Goal: Task Accomplishment & Management: Use online tool/utility

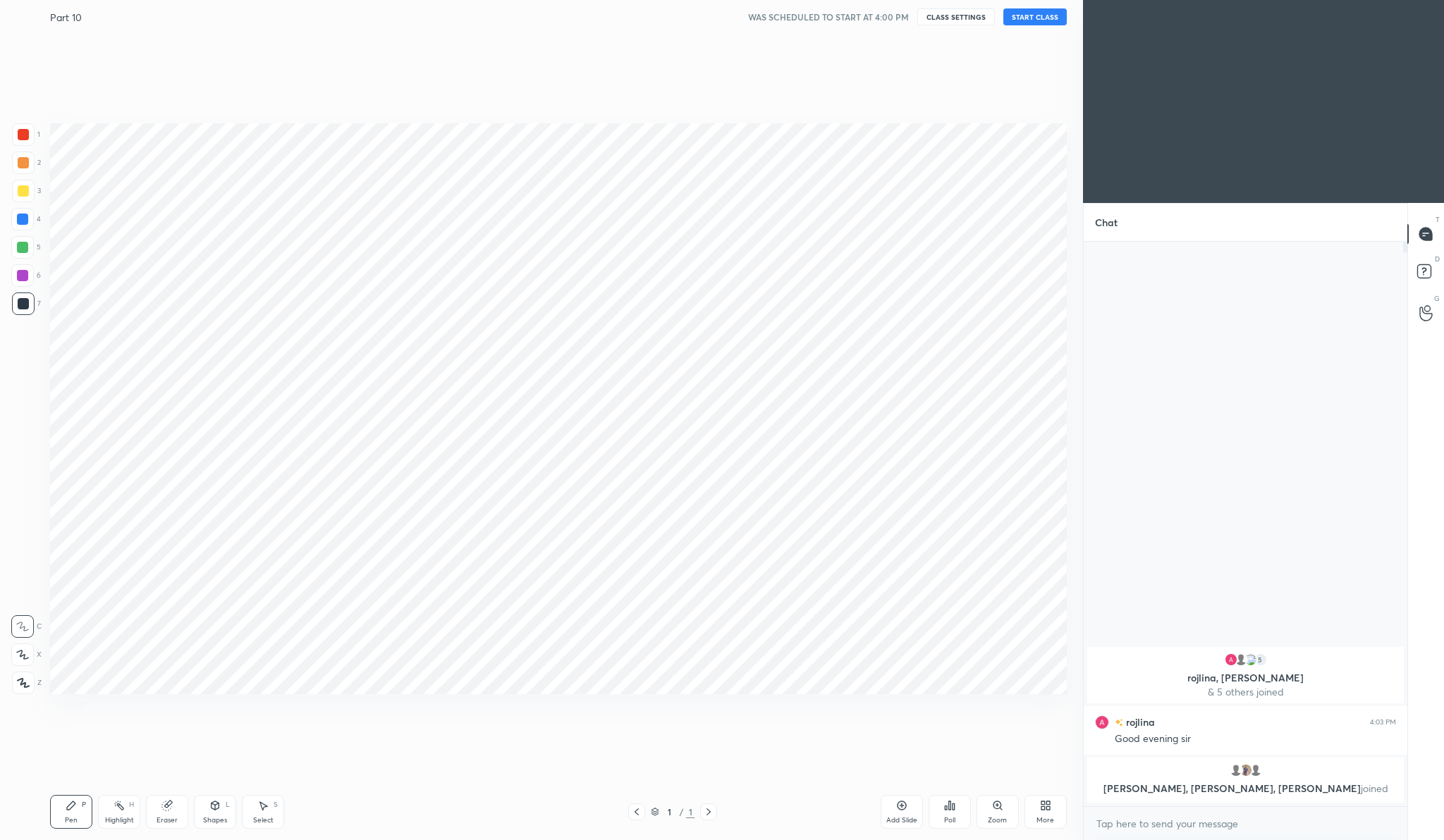
scroll to position [69724, 69476]
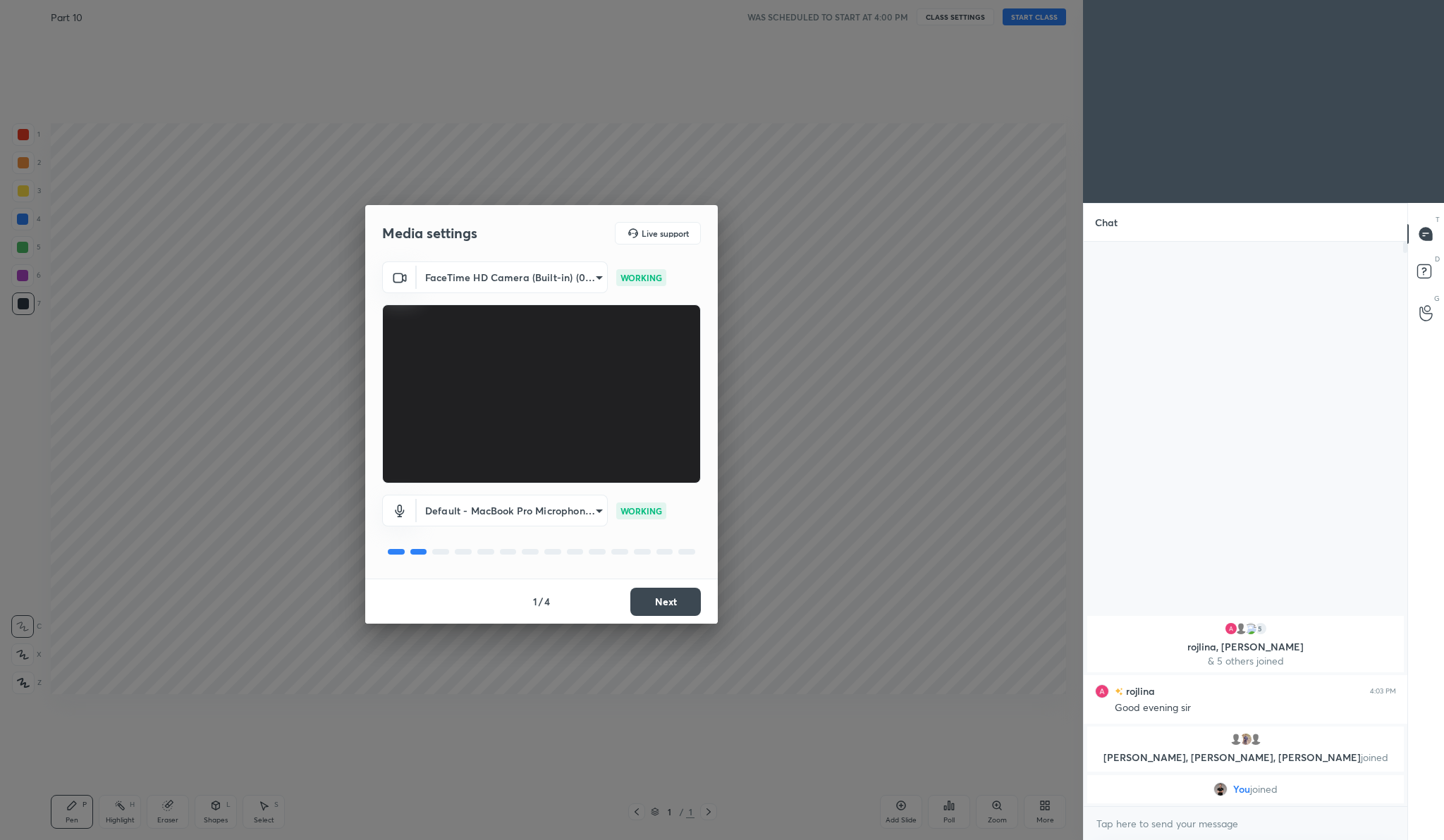
click at [675, 595] on button "Next" at bounding box center [665, 602] width 70 height 28
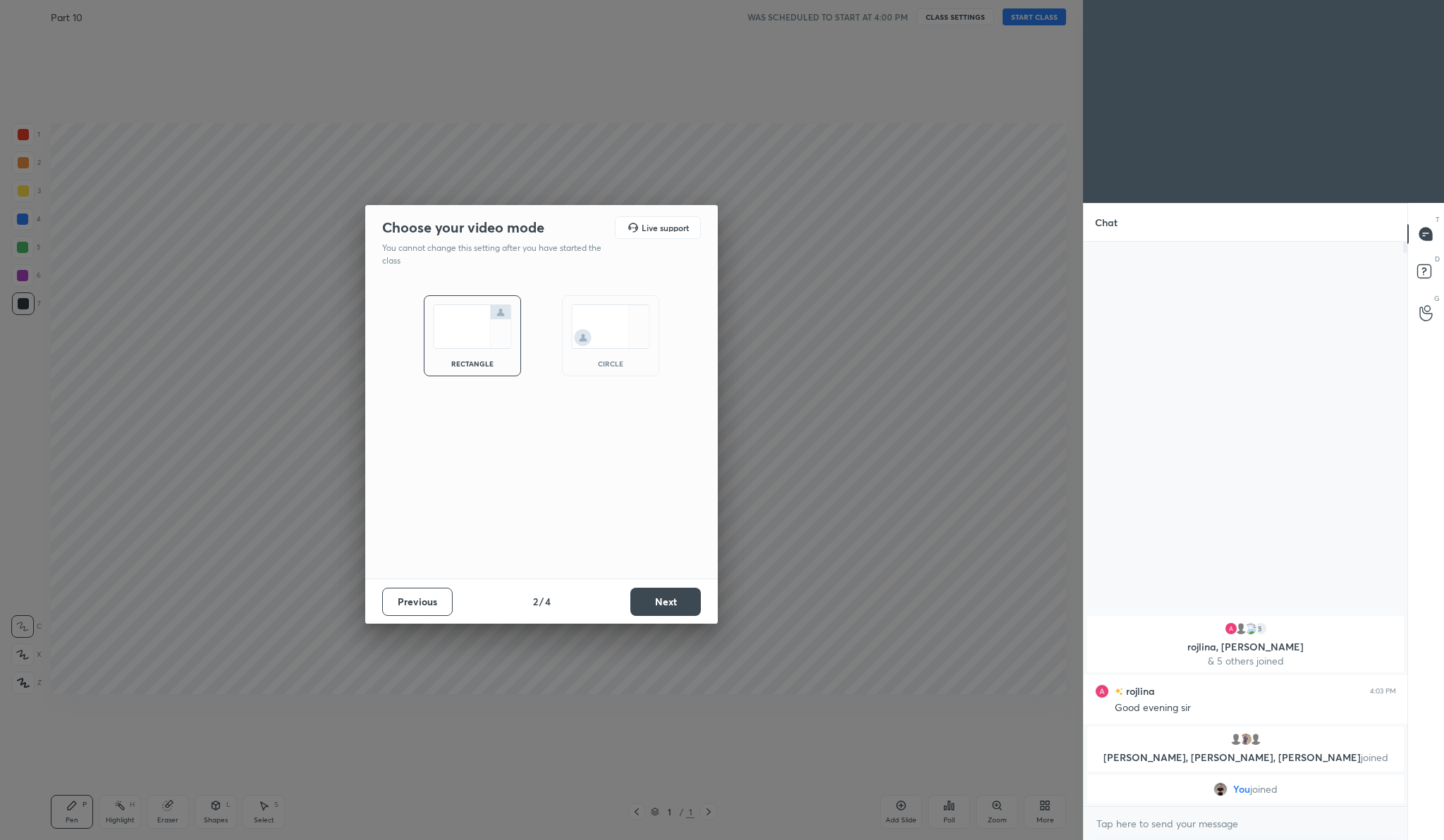
click at [675, 595] on button "Next" at bounding box center [665, 602] width 70 height 28
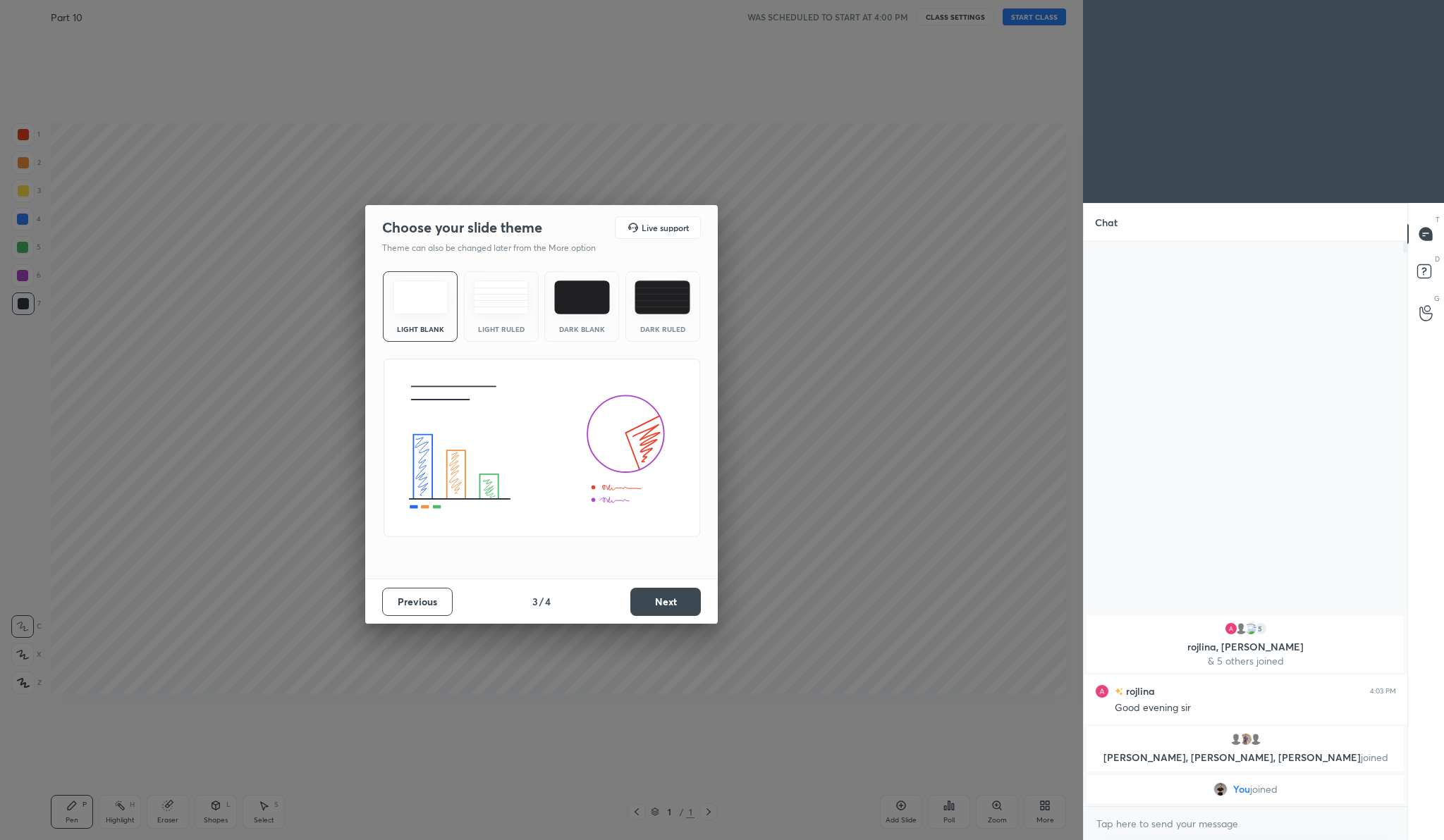
click at [675, 595] on button "Next" at bounding box center [665, 602] width 70 height 28
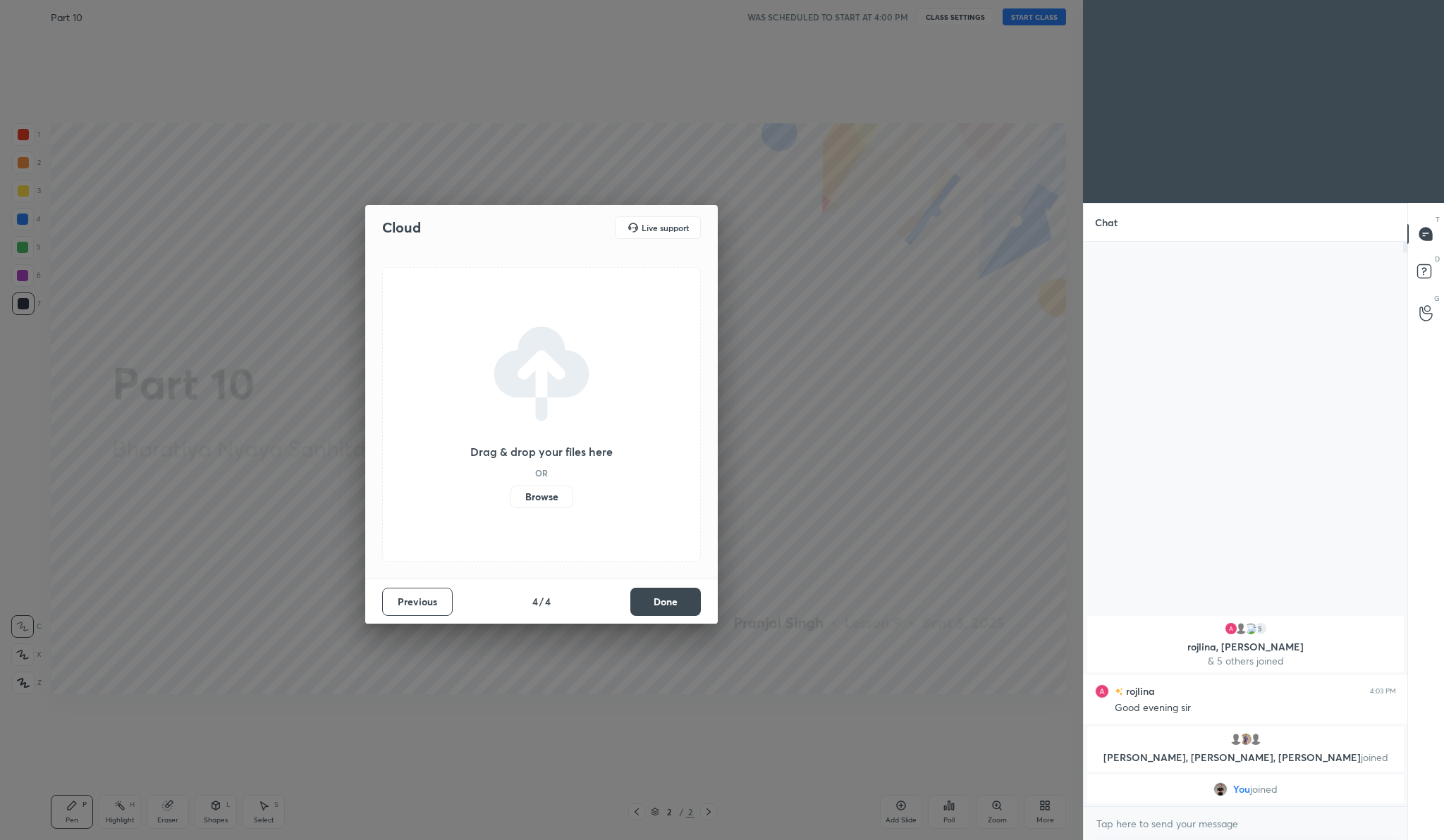
click at [539, 496] on label "Browse" at bounding box center [541, 496] width 63 height 22
click at [510, 496] on input "Browse" at bounding box center [510, 496] width 0 height 22
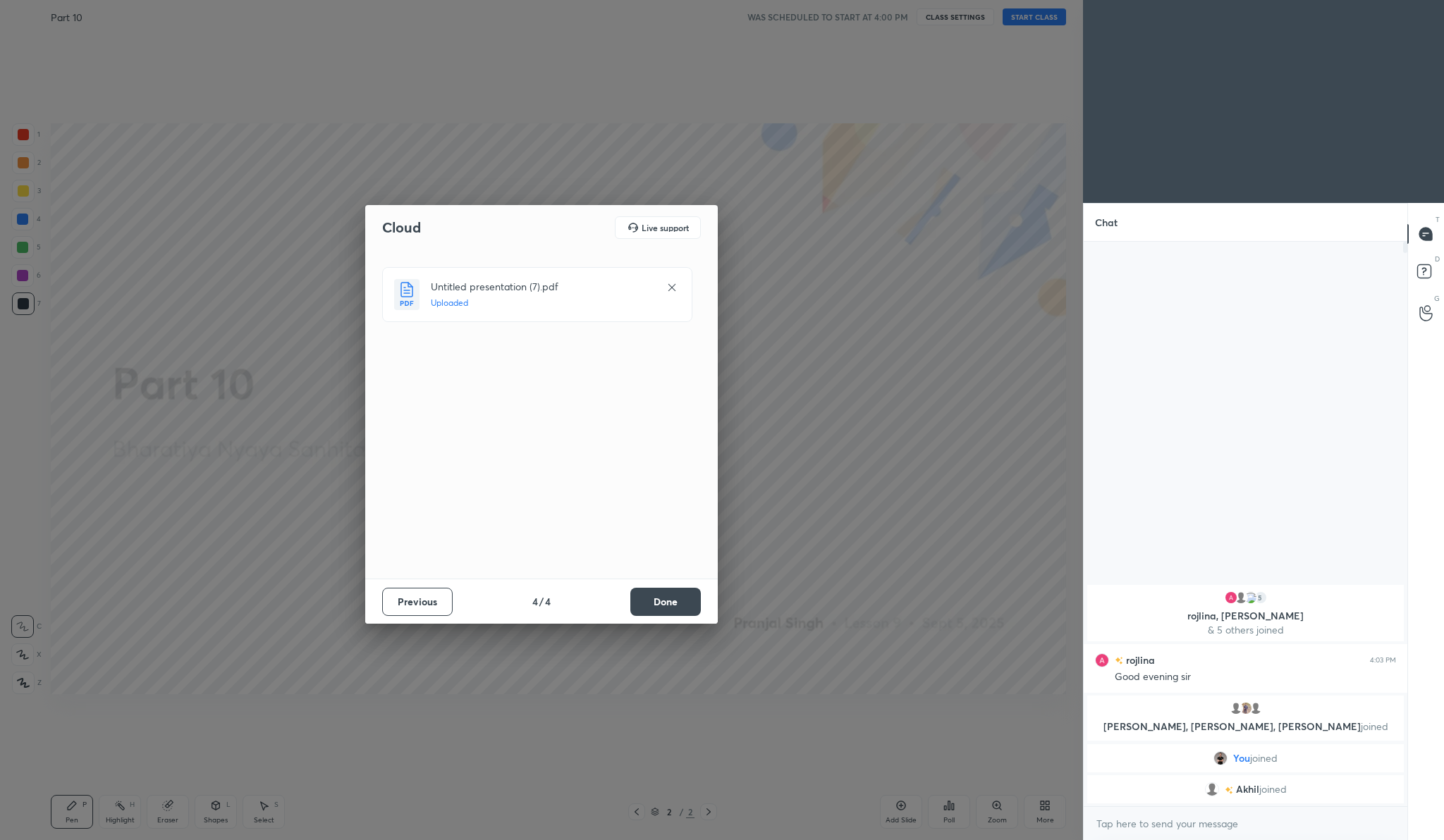
click at [669, 597] on div "Previous 4 / 4 Done" at bounding box center [541, 601] width 352 height 45
click at [668, 597] on button "Done" at bounding box center [665, 602] width 70 height 28
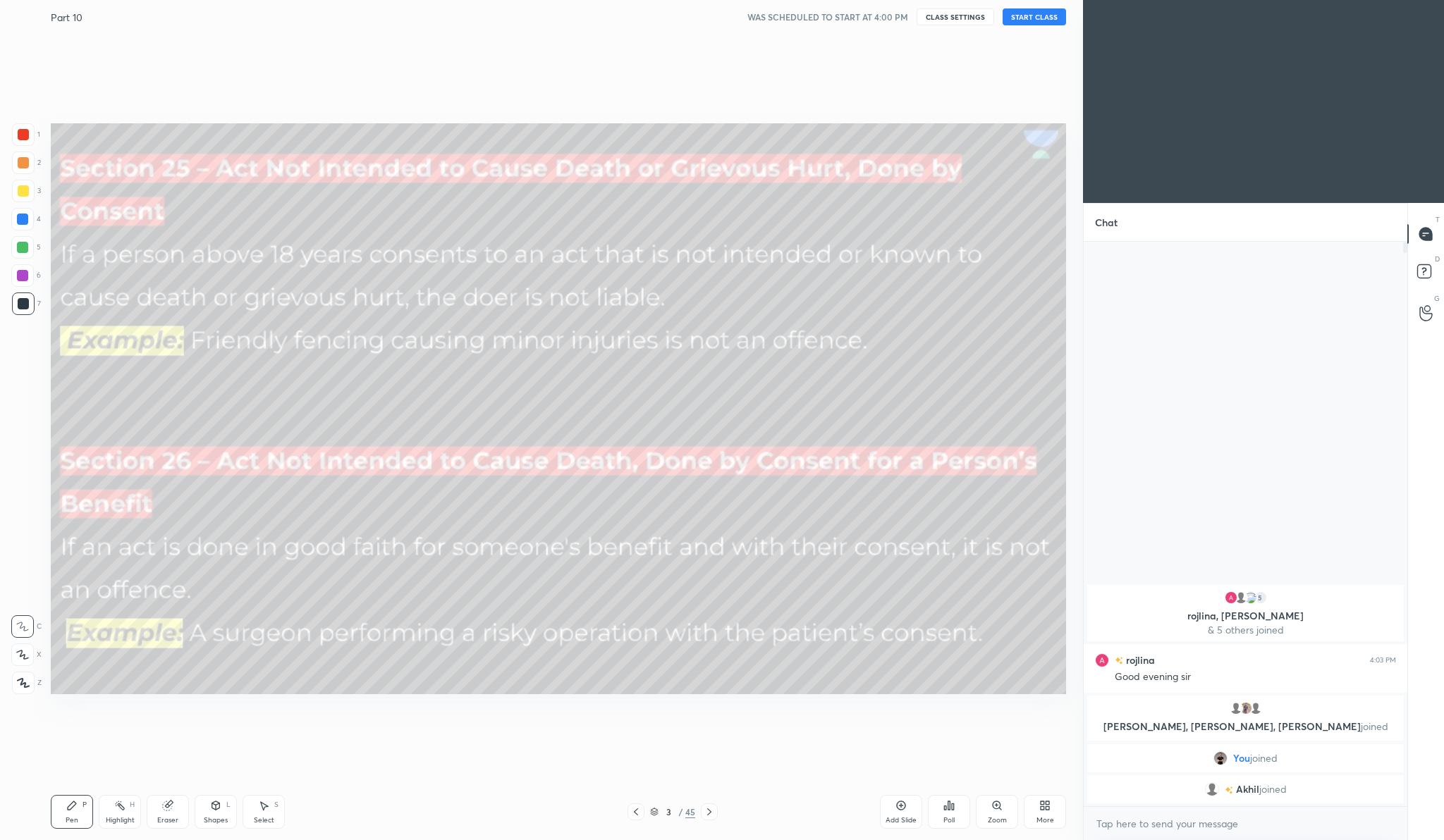
click at [1032, 19] on button "START CLASS" at bounding box center [1034, 17] width 63 height 17
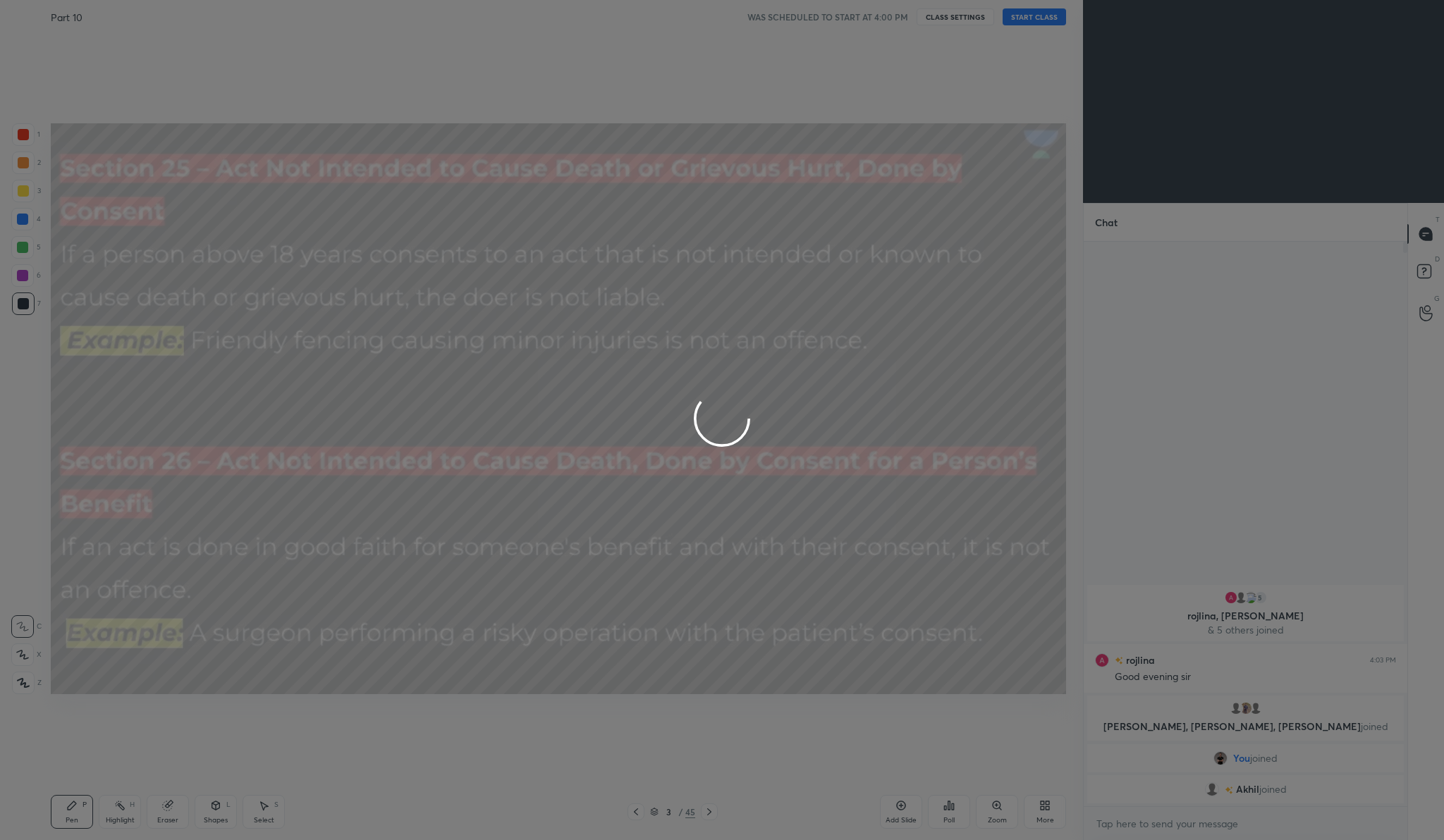
type textarea "x"
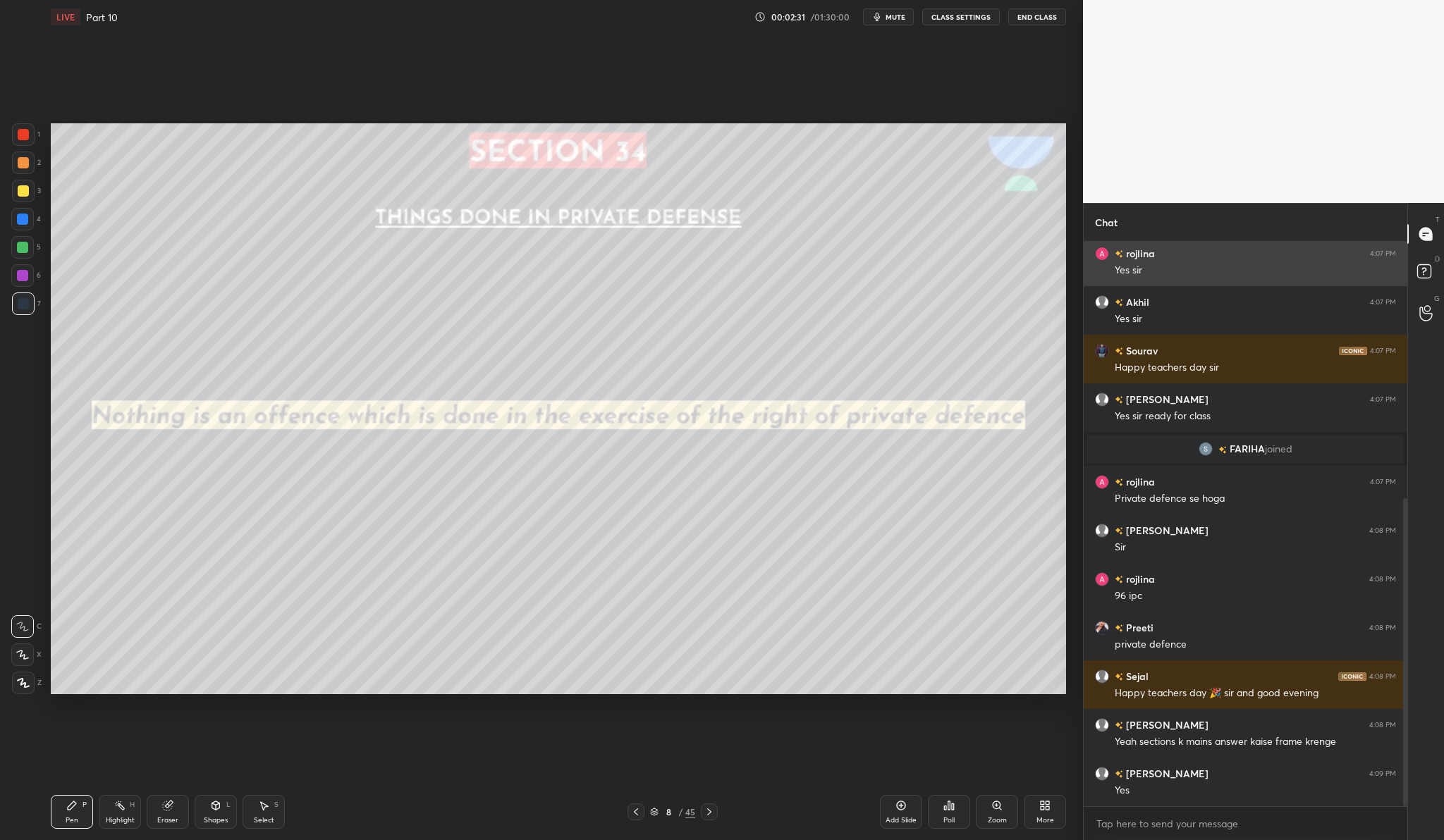
scroll to position [483, 0]
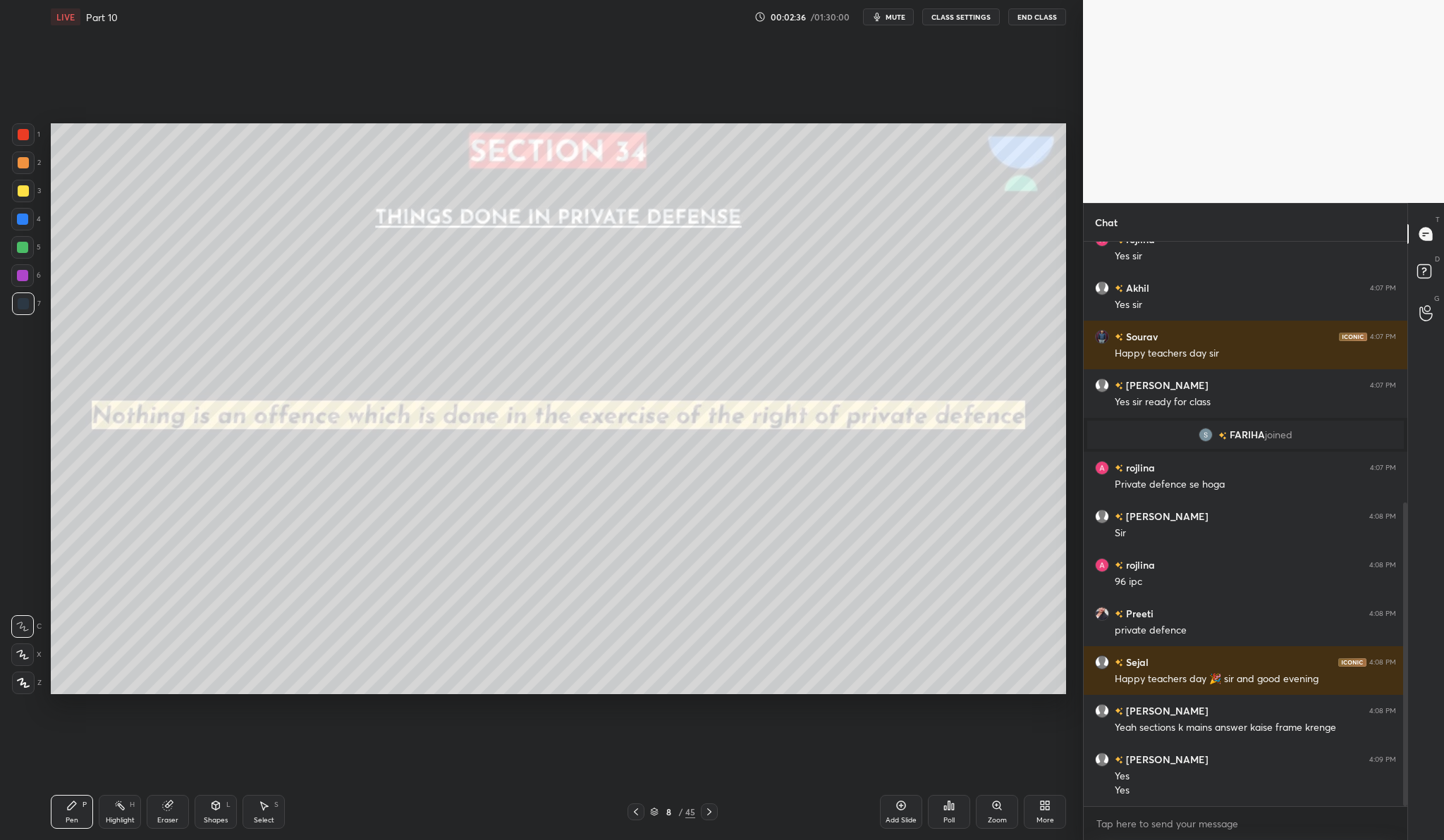
drag, startPoint x: 25, startPoint y: 190, endPoint x: 27, endPoint y: 183, distance: 7.3
click at [25, 190] on div at bounding box center [23, 190] width 11 height 11
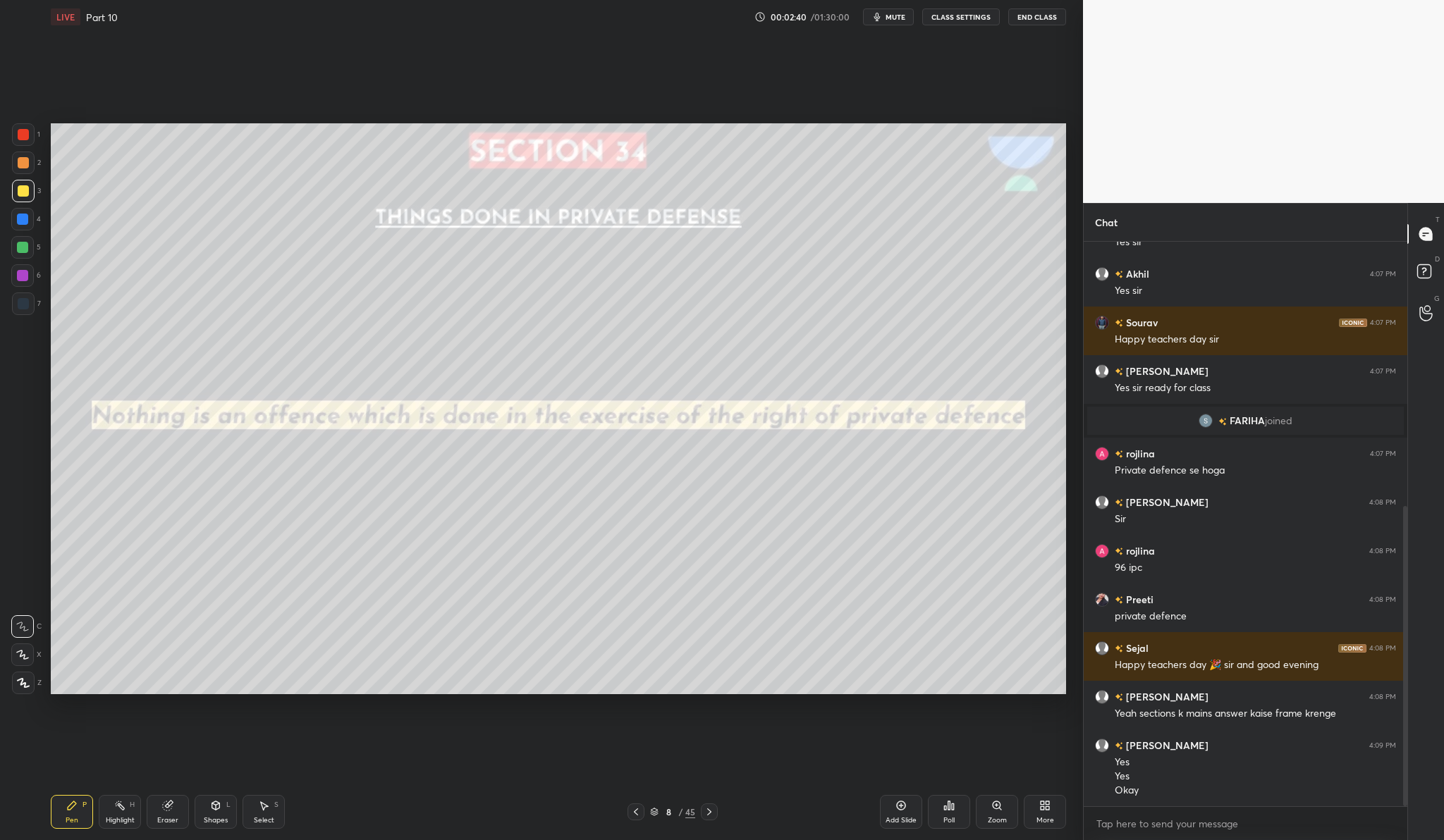
click at [15, 684] on div at bounding box center [23, 683] width 22 height 22
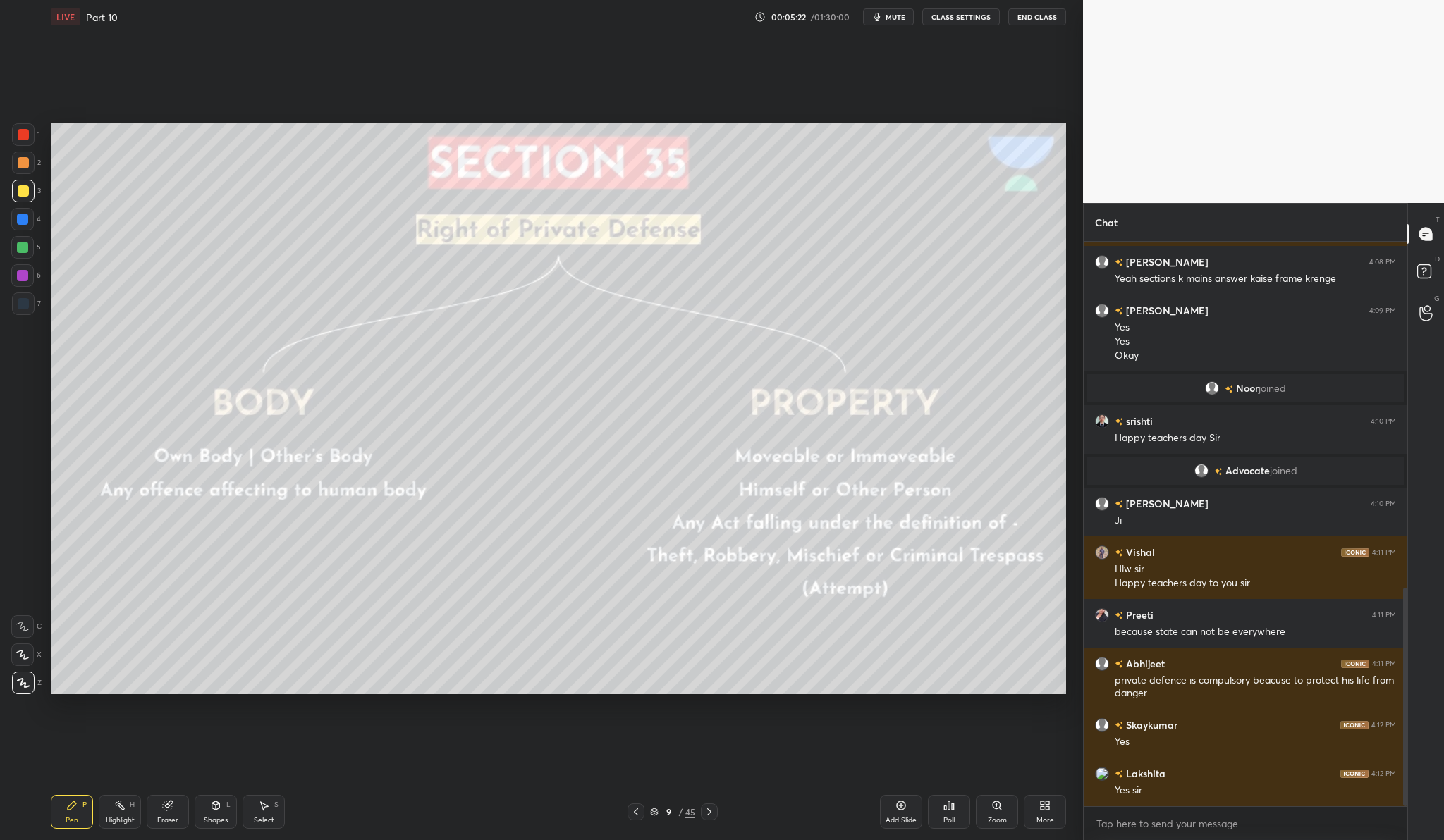
scroll to position [941, 0]
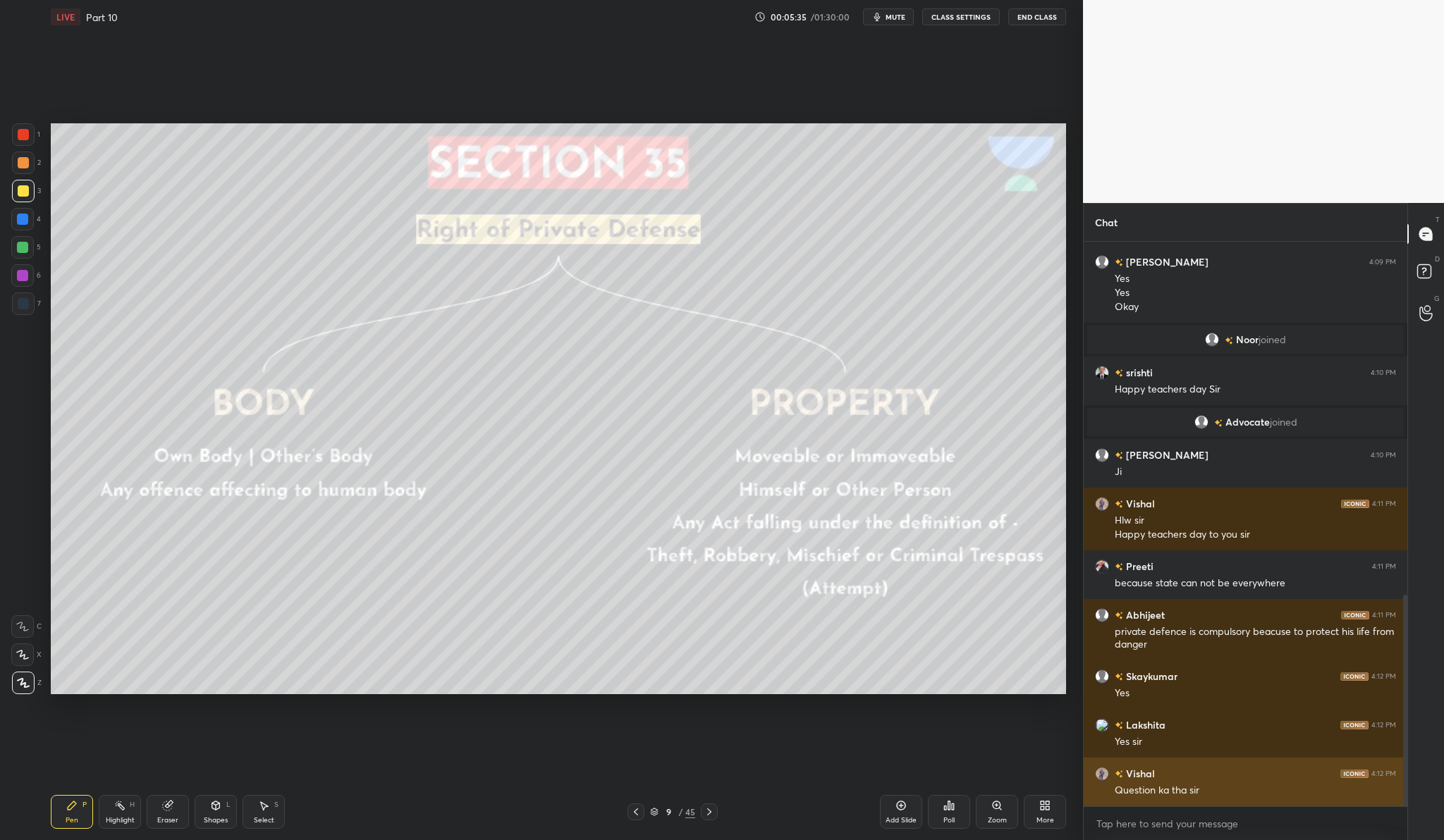
click at [1146, 769] on h6 "Vishal" at bounding box center [1139, 773] width 32 height 15
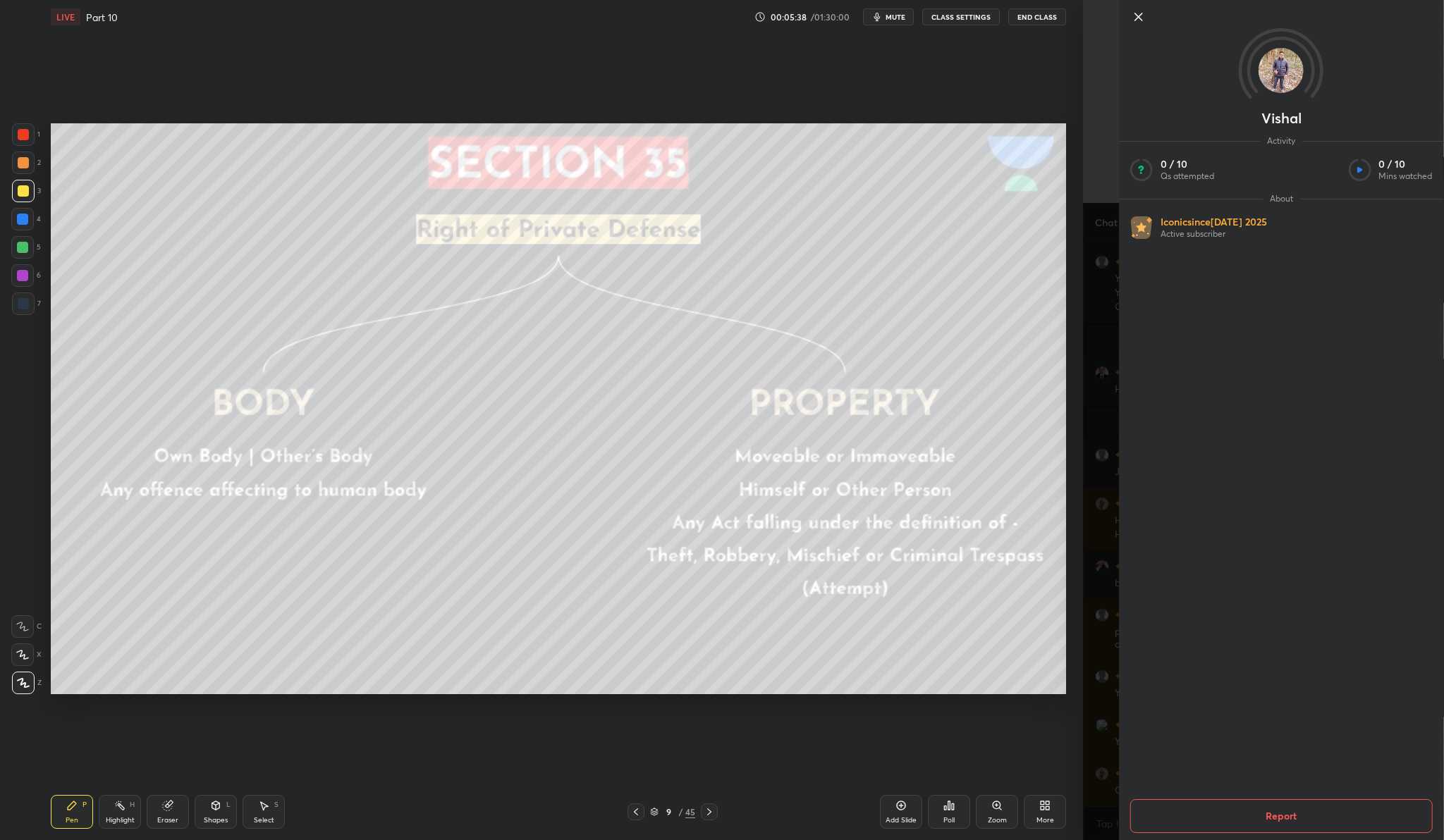
click at [1136, 14] on icon at bounding box center [1139, 17] width 7 height 7
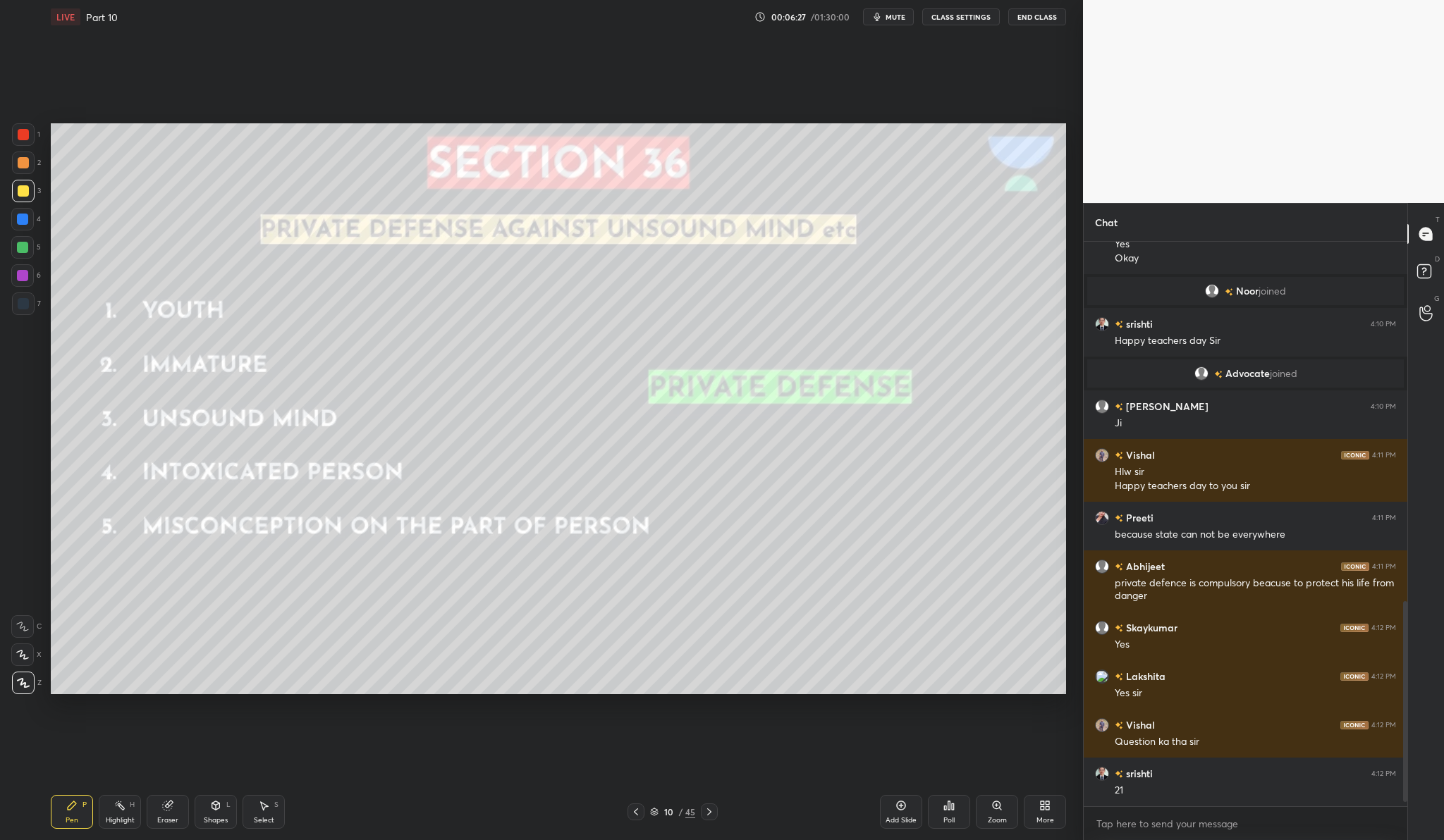
scroll to position [1038, 0]
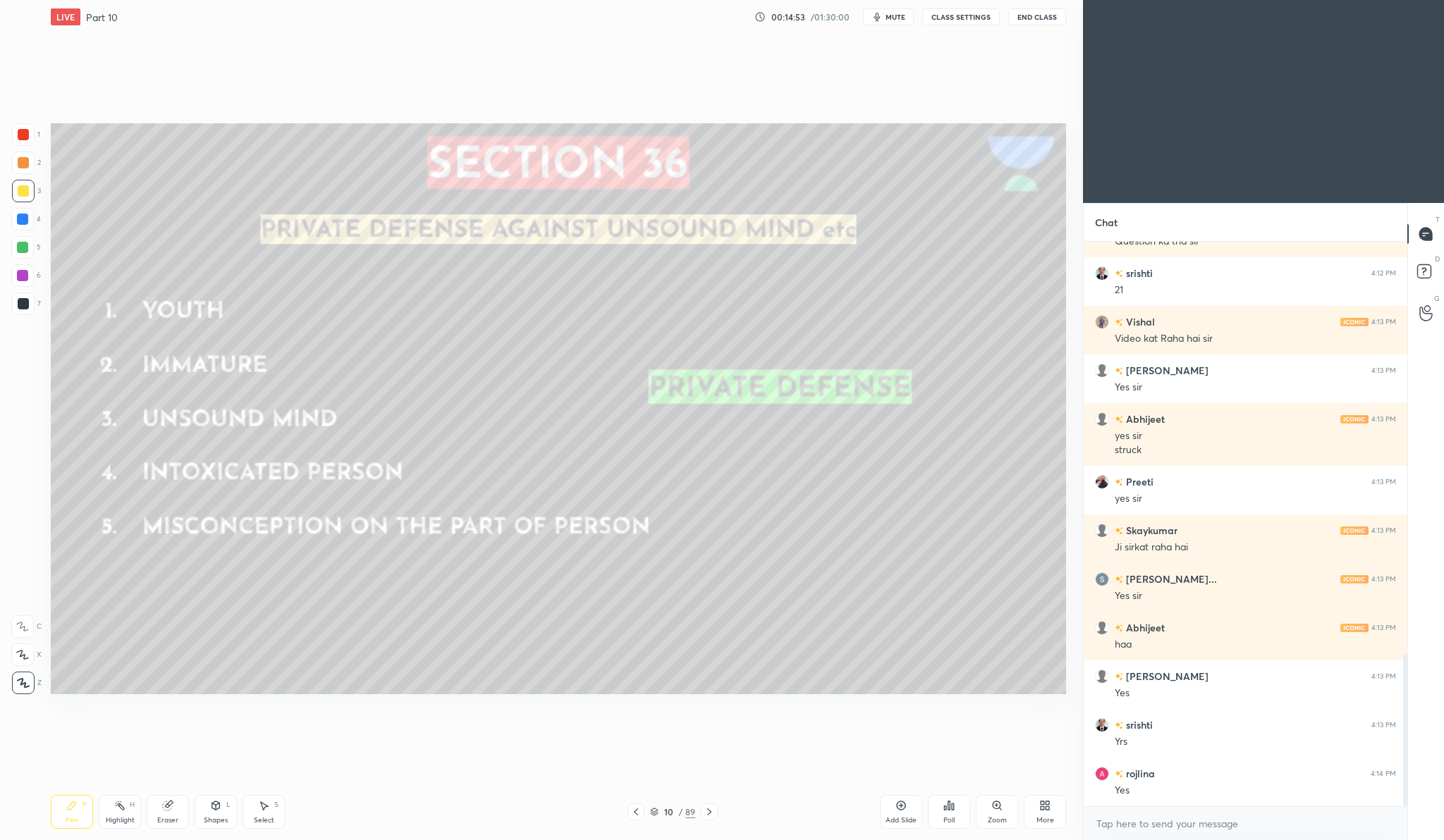
scroll to position [1579, 0]
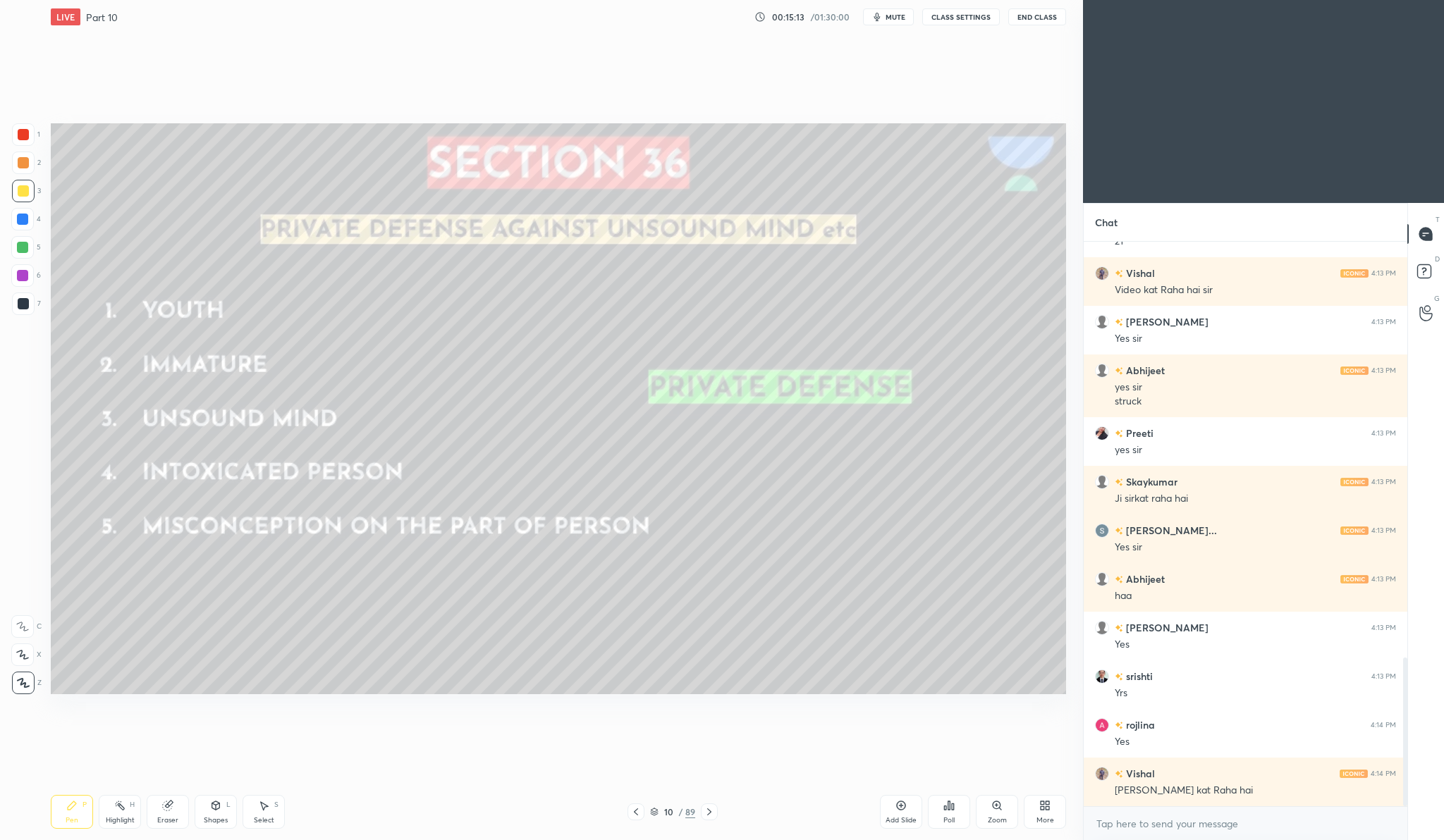
click at [908, 819] on div "Add Slide" at bounding box center [901, 820] width 31 height 7
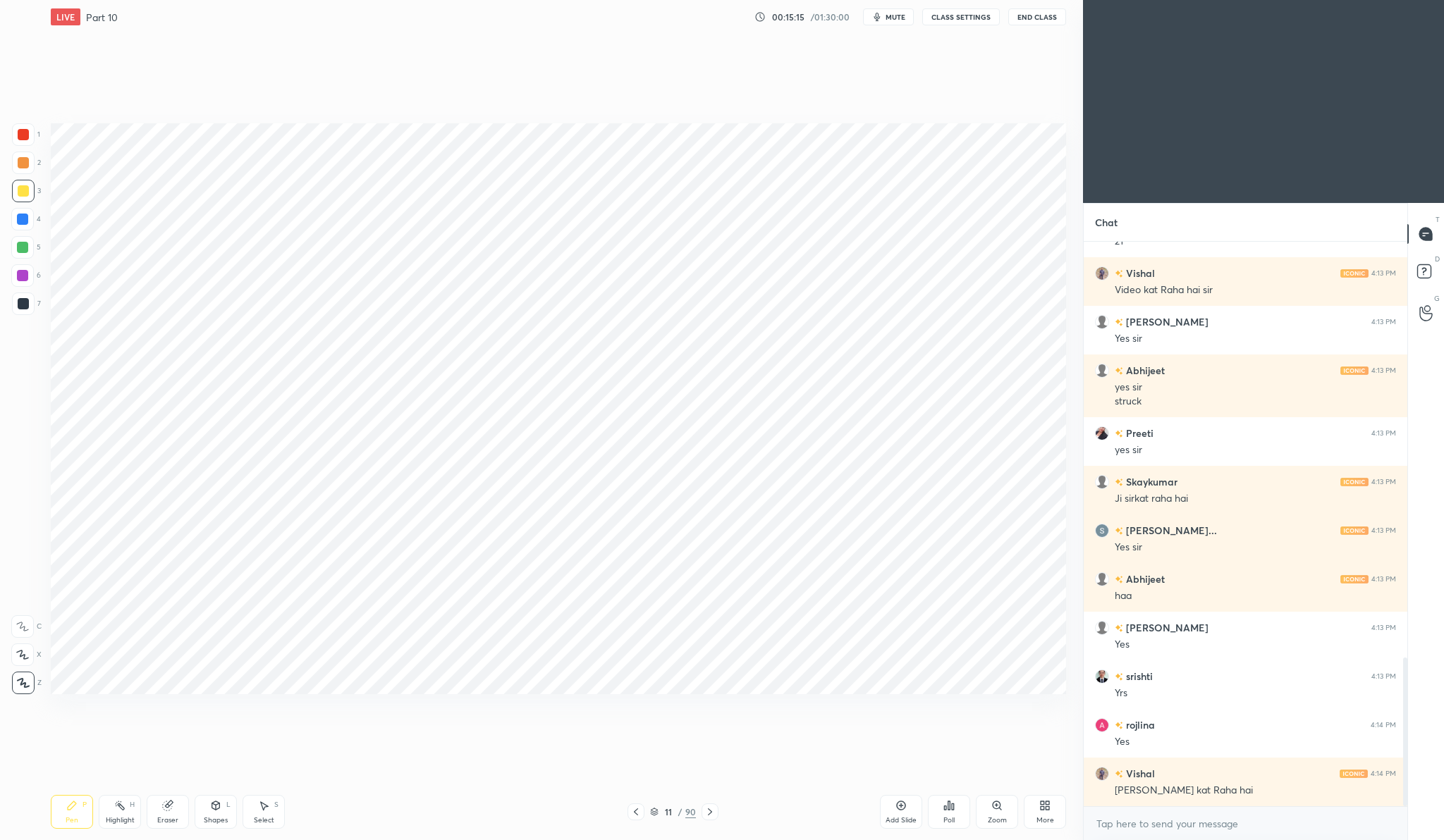
click at [26, 129] on div at bounding box center [23, 134] width 11 height 11
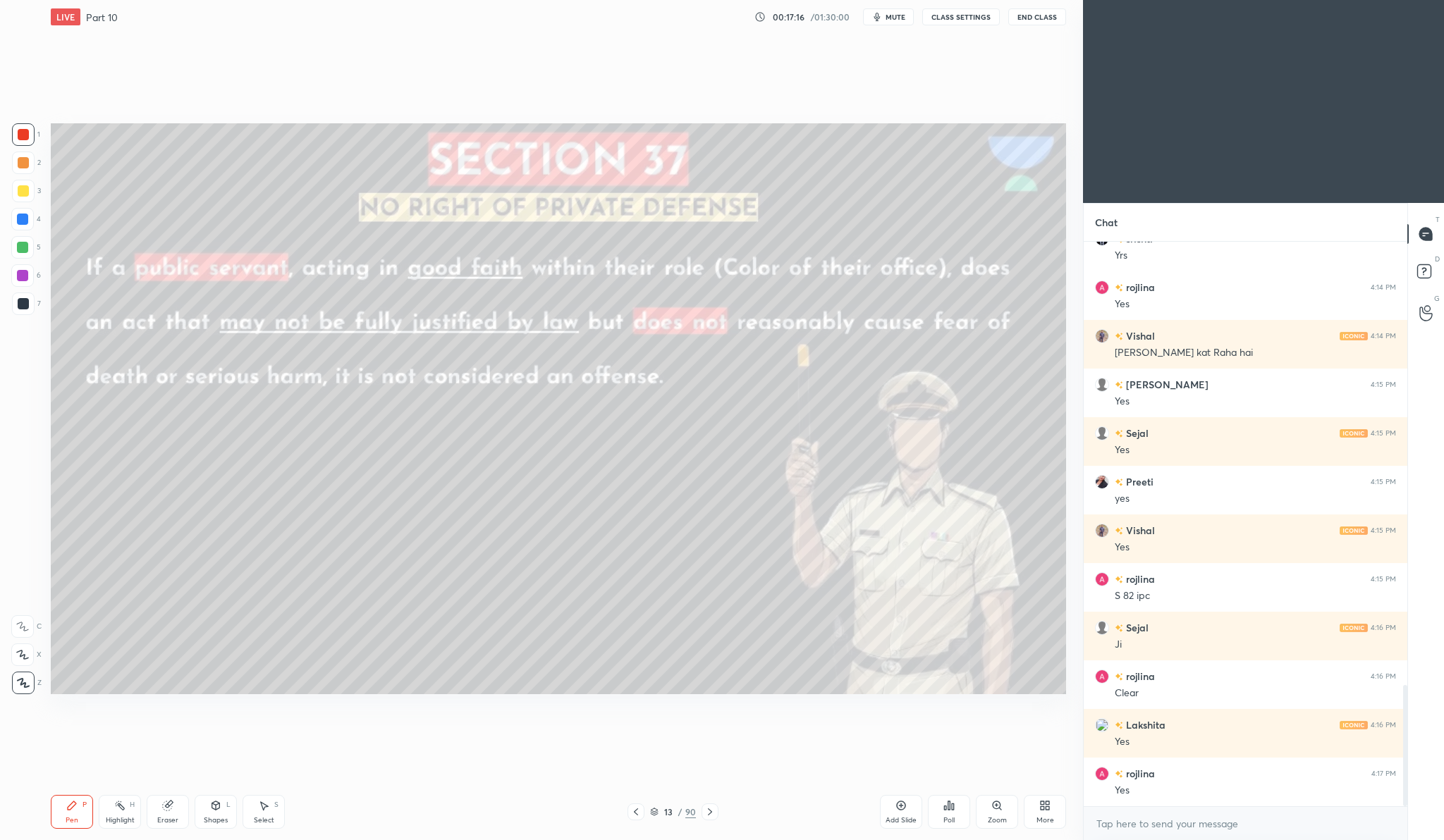
scroll to position [2065, 0]
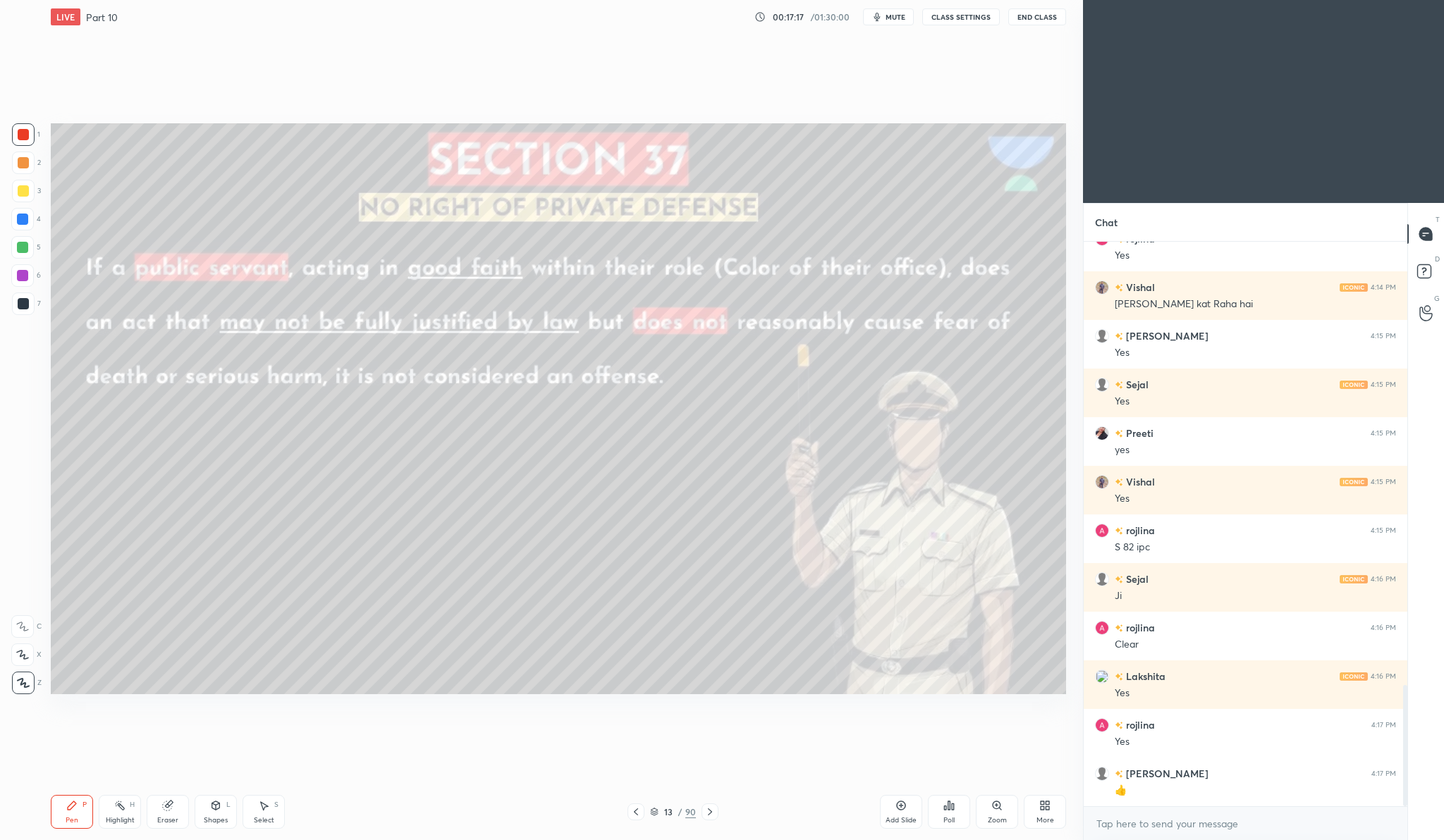
click at [20, 194] on div at bounding box center [23, 190] width 11 height 11
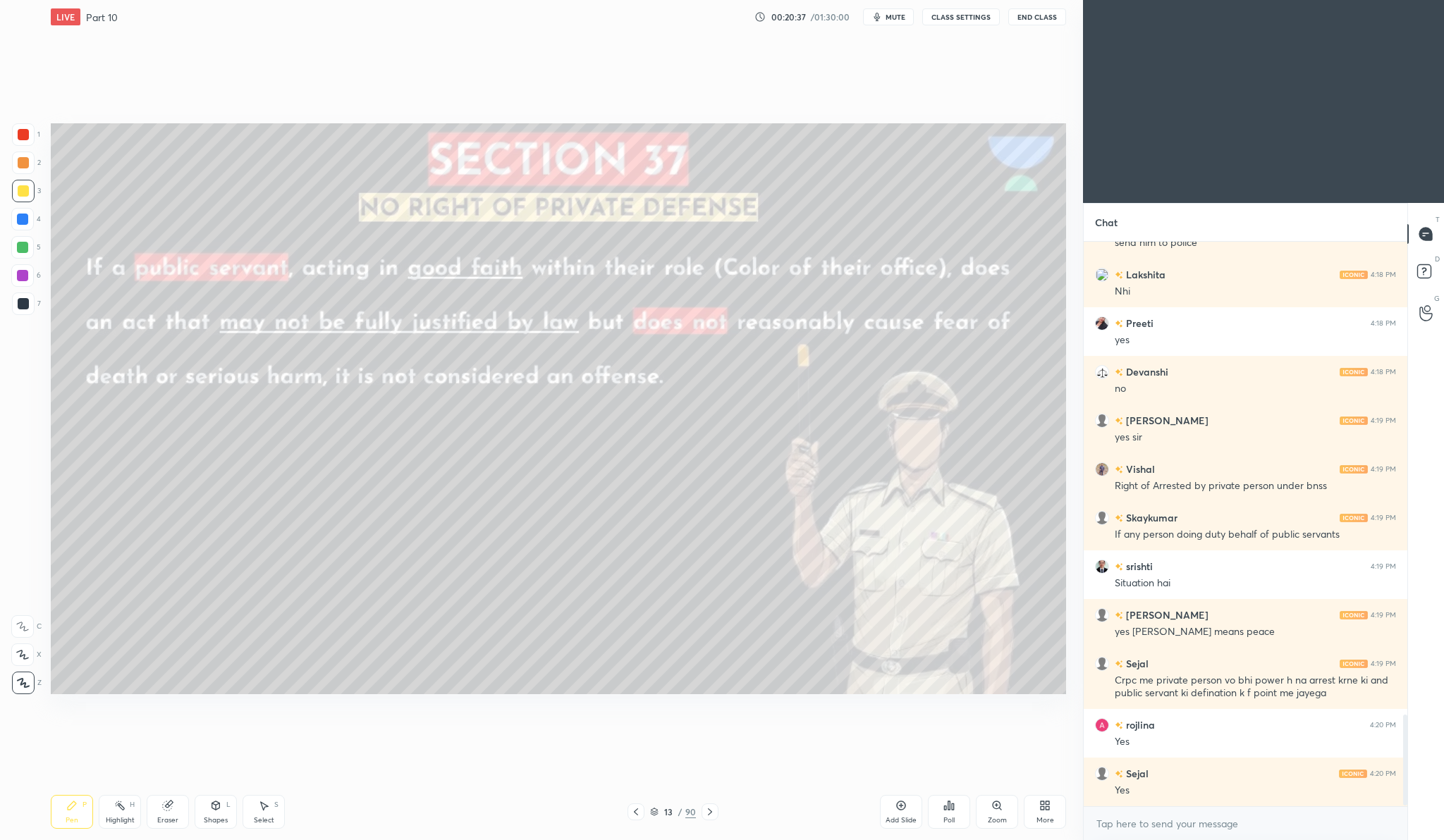
scroll to position [2971, 0]
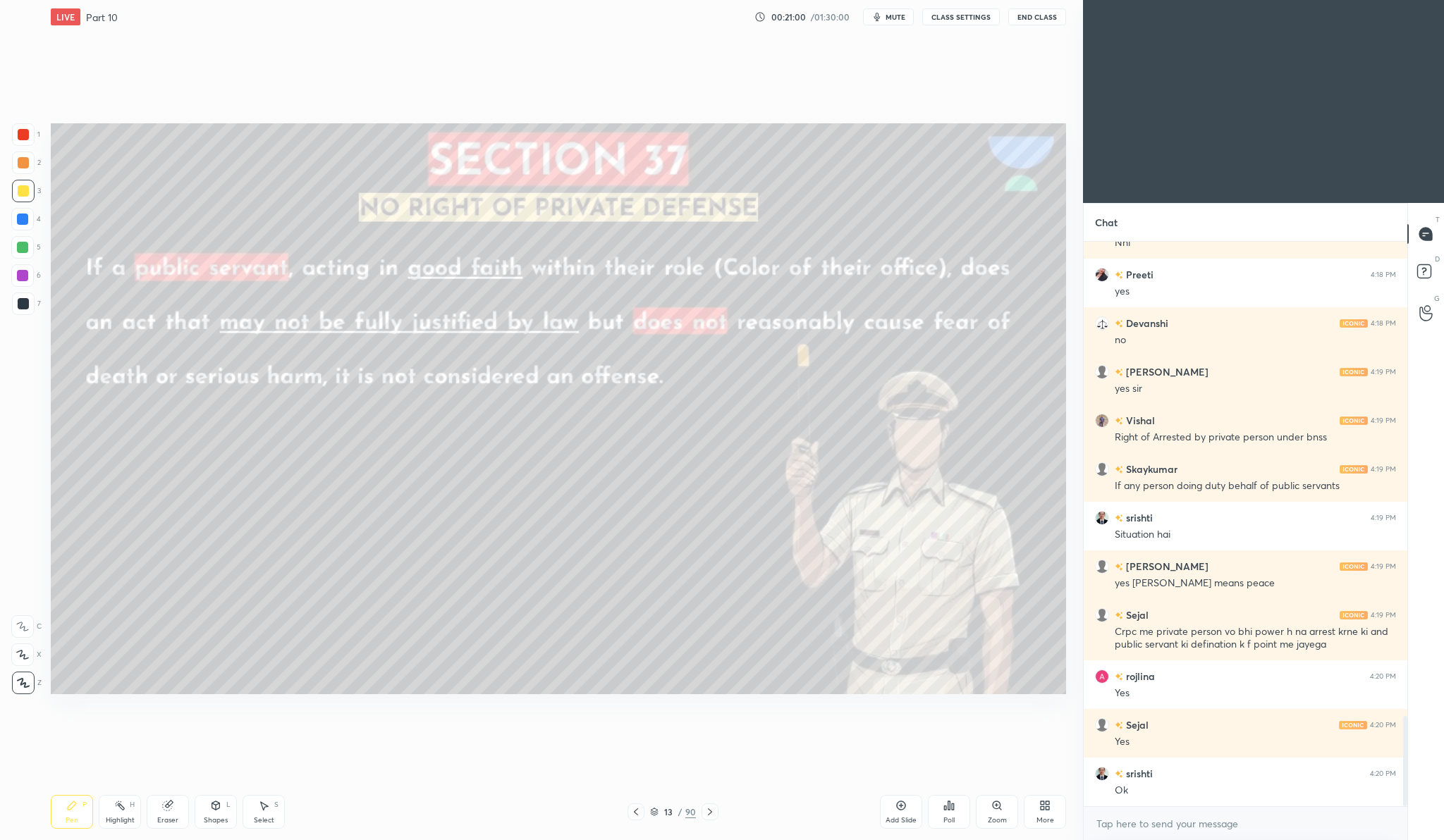
click at [904, 827] on div "Add Slide" at bounding box center [900, 811] width 42 height 33
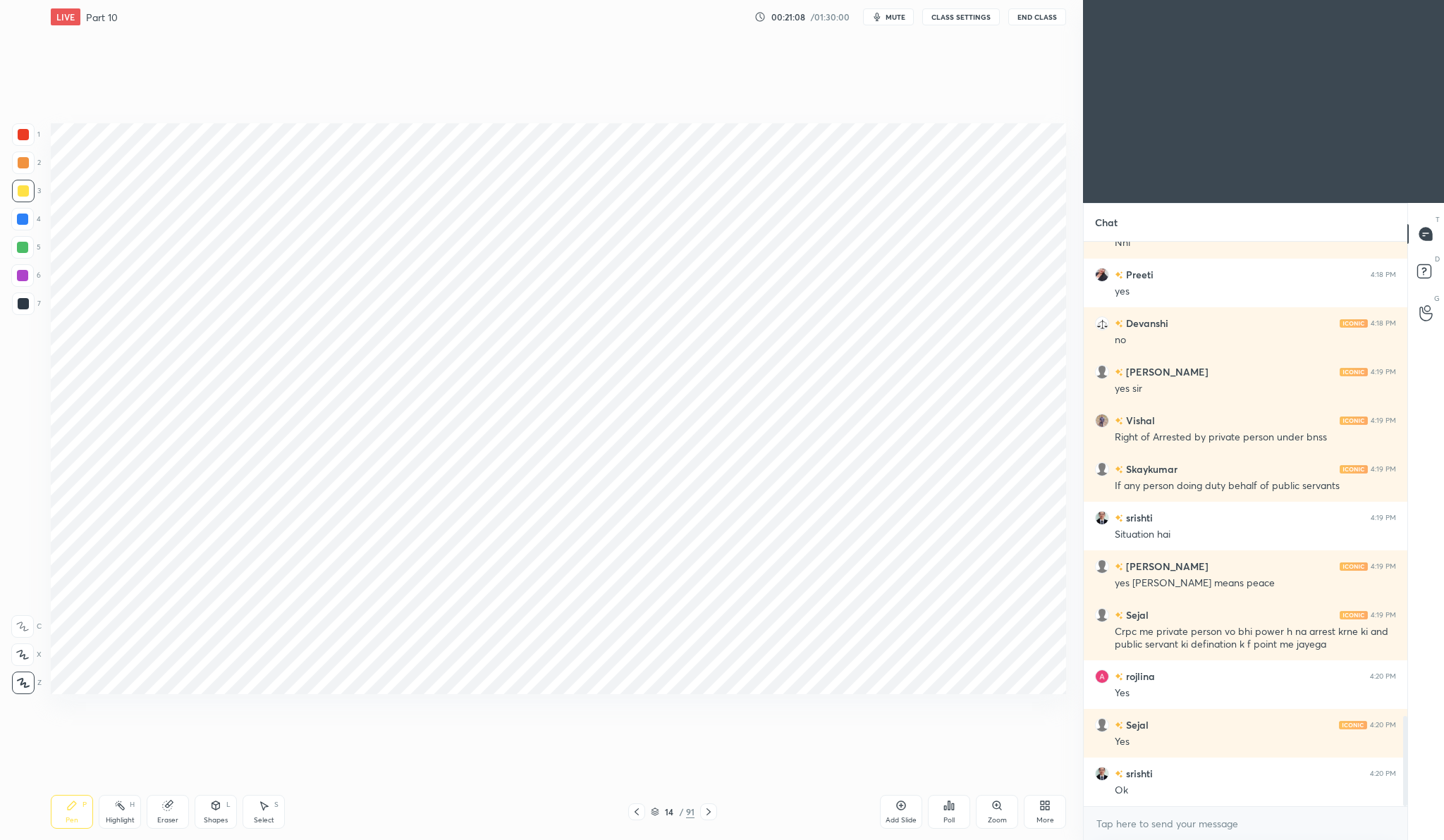
click at [30, 136] on div at bounding box center [23, 135] width 22 height 22
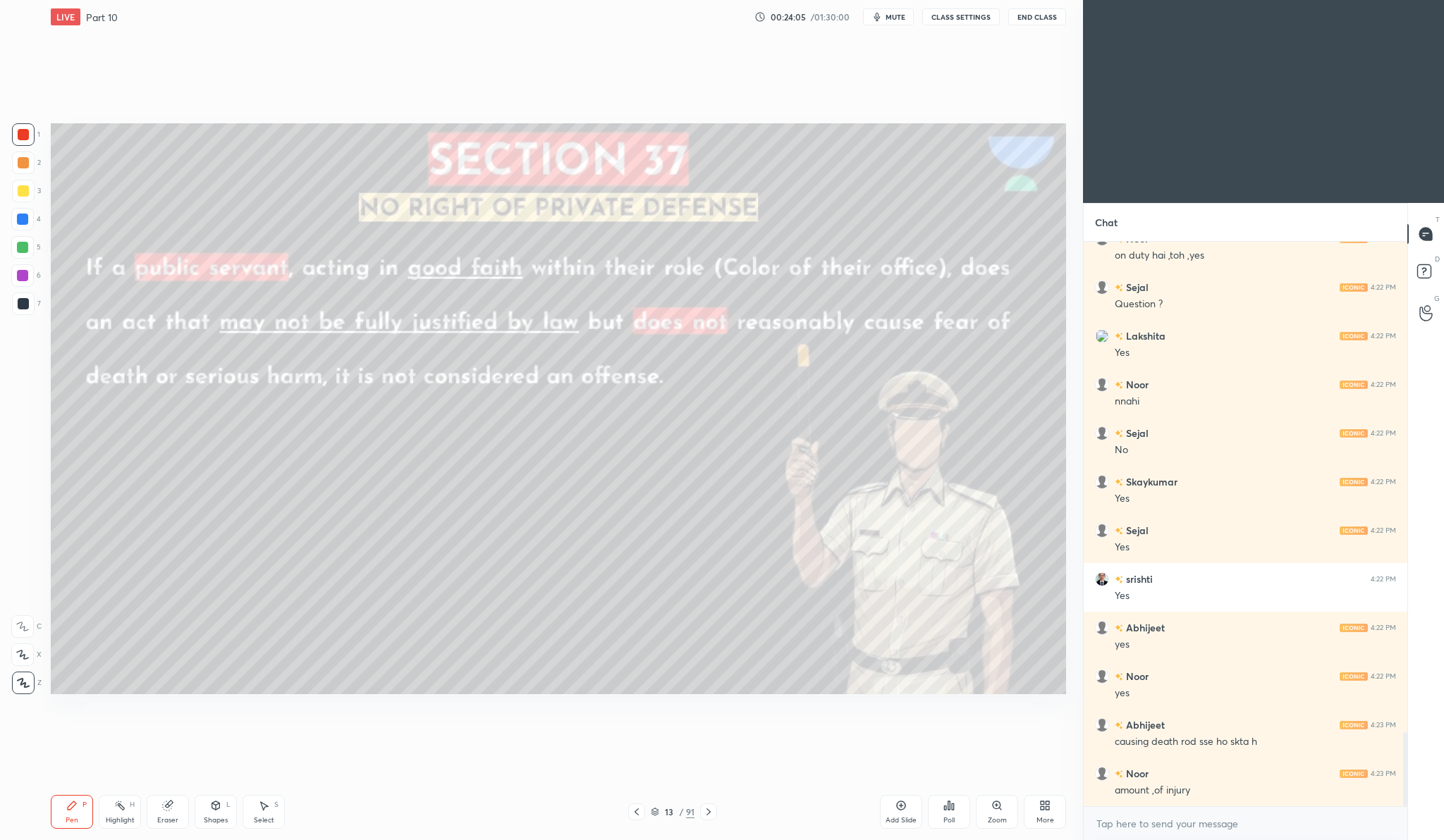
scroll to position [3811, 0]
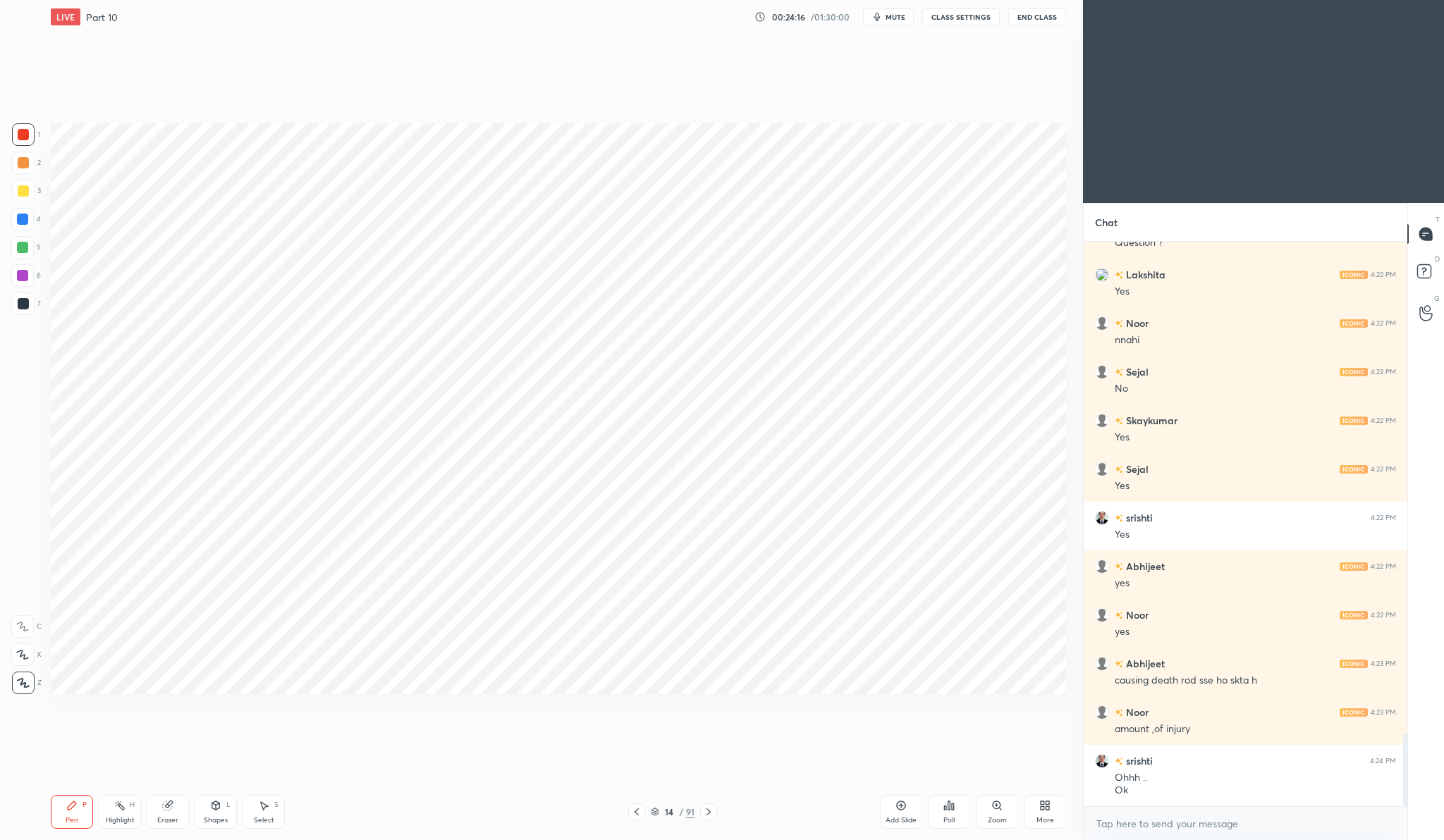
click at [893, 807] on div "Add Slide" at bounding box center [900, 811] width 42 height 33
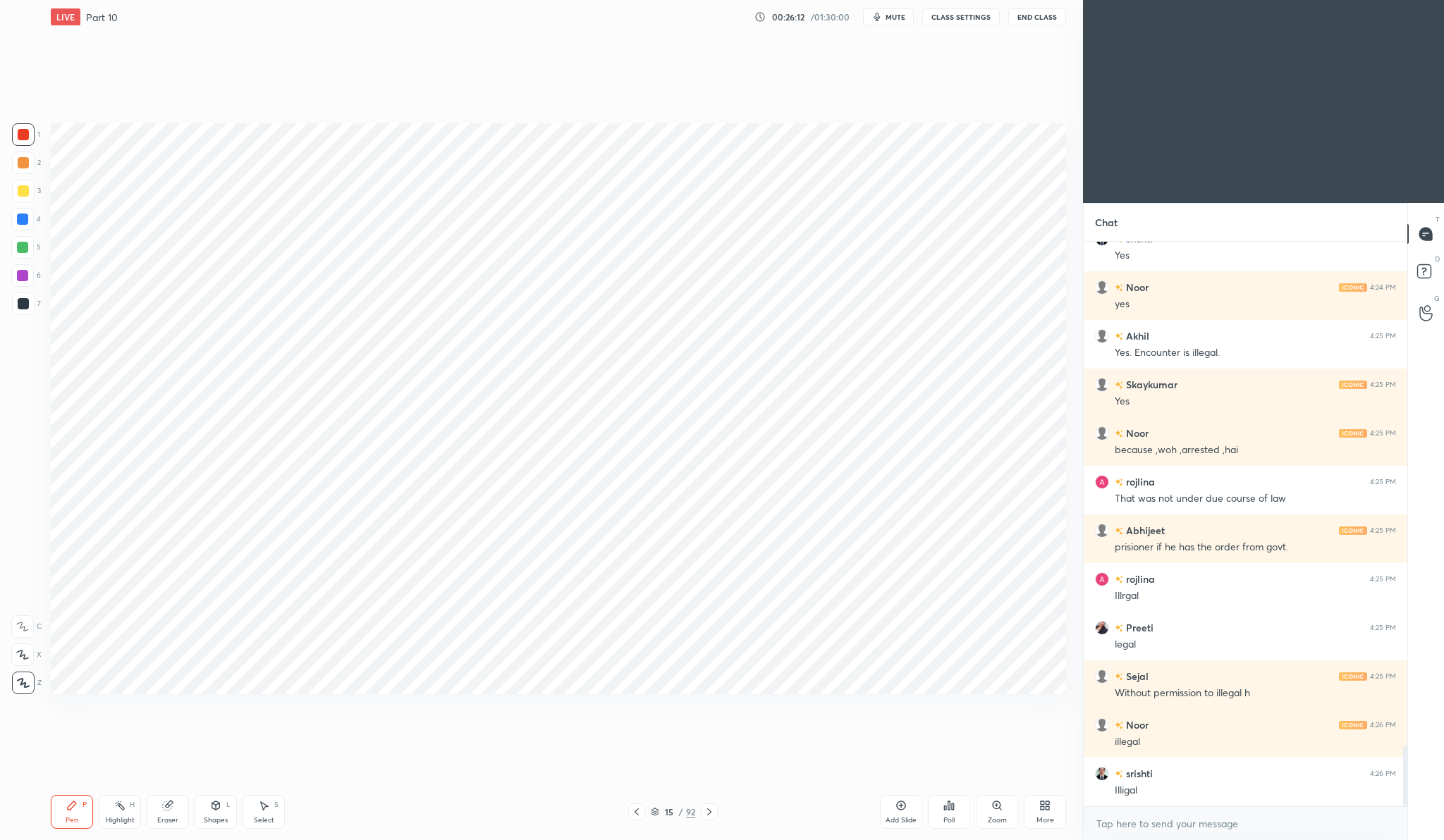
scroll to position [4686, 0]
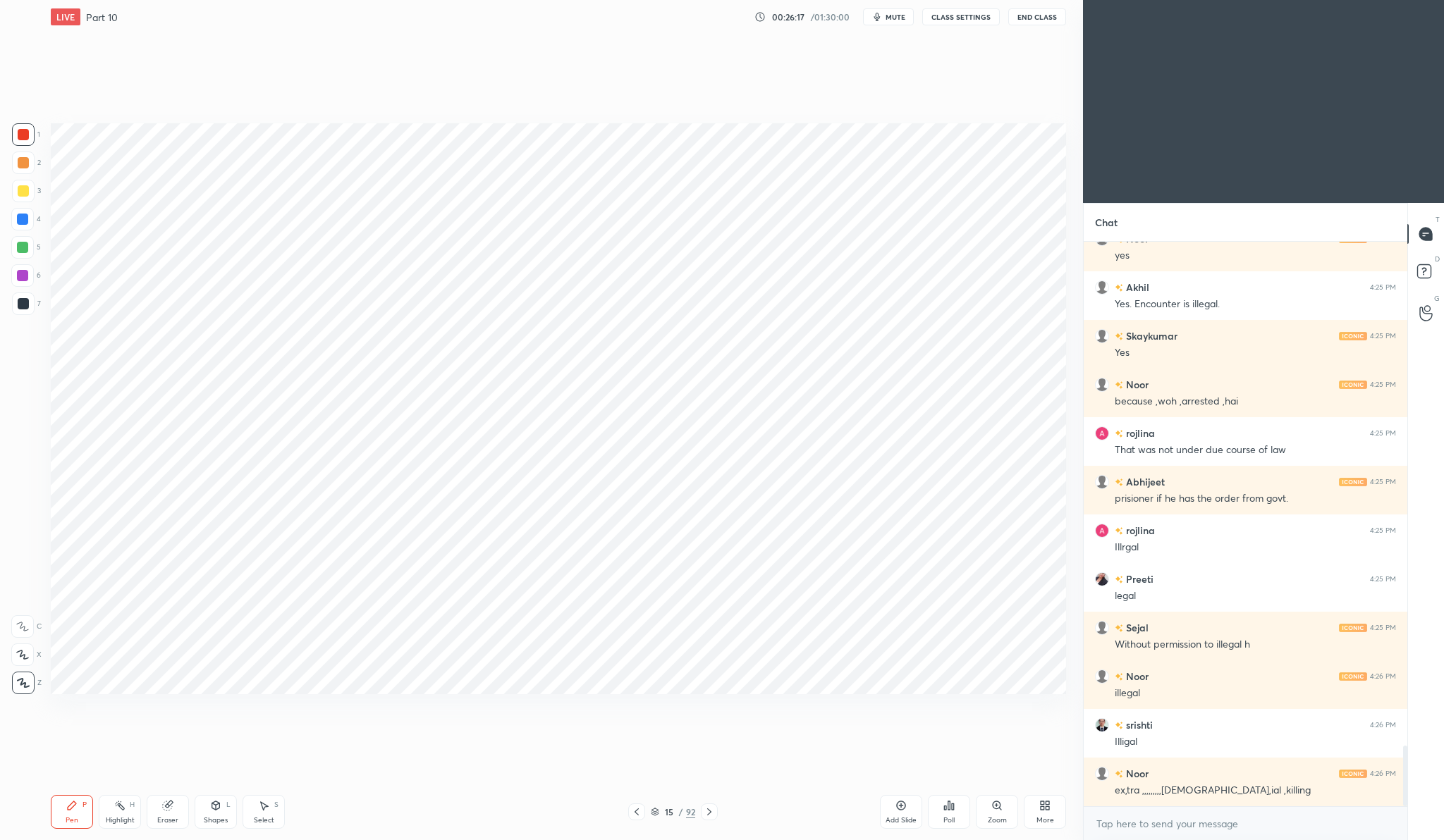
click at [931, 778] on div "Poll" at bounding box center [948, 812] width 42 height 79
click at [901, 807] on icon at bounding box center [900, 805] width 11 height 11
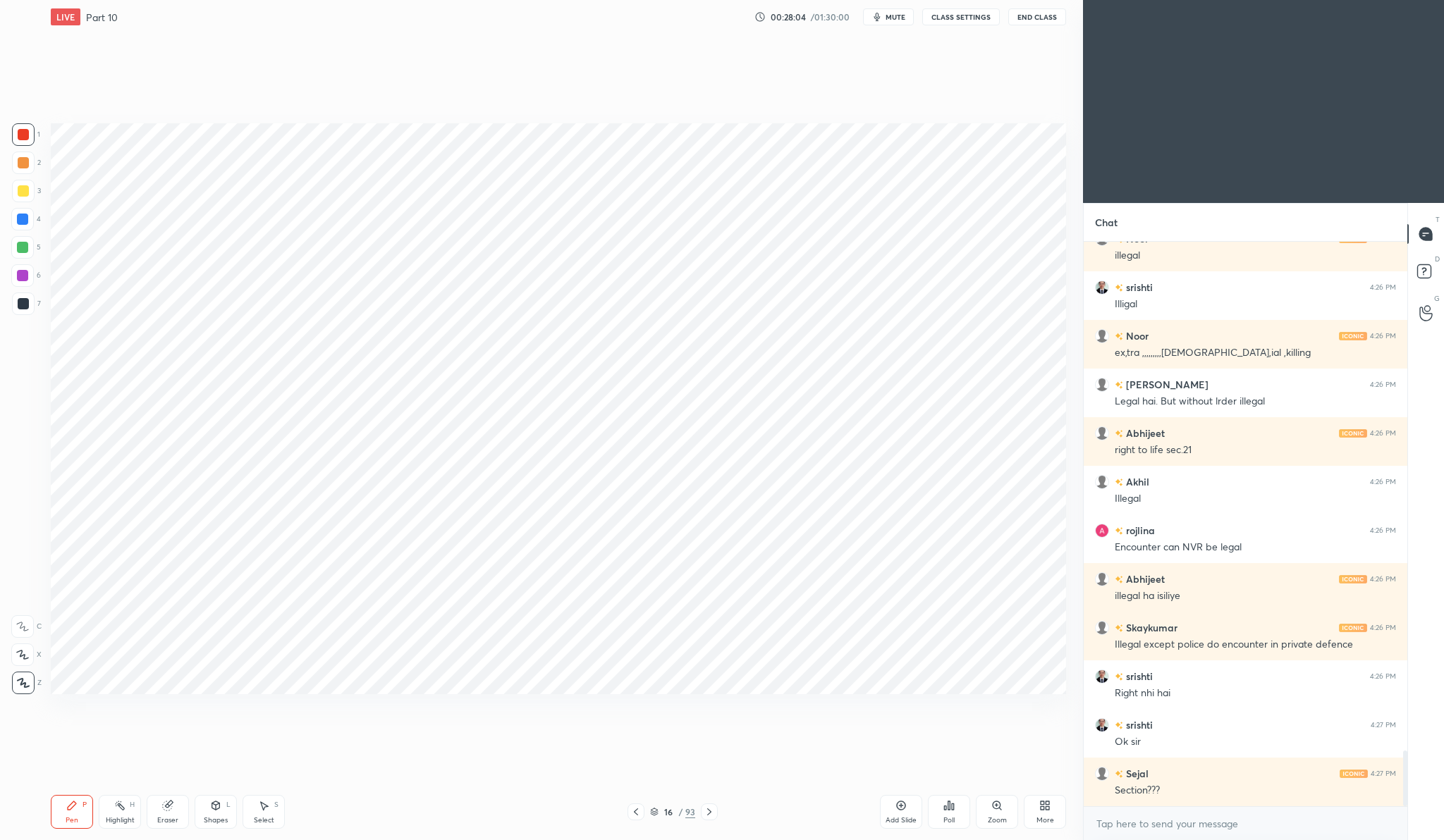
scroll to position [5172, 0]
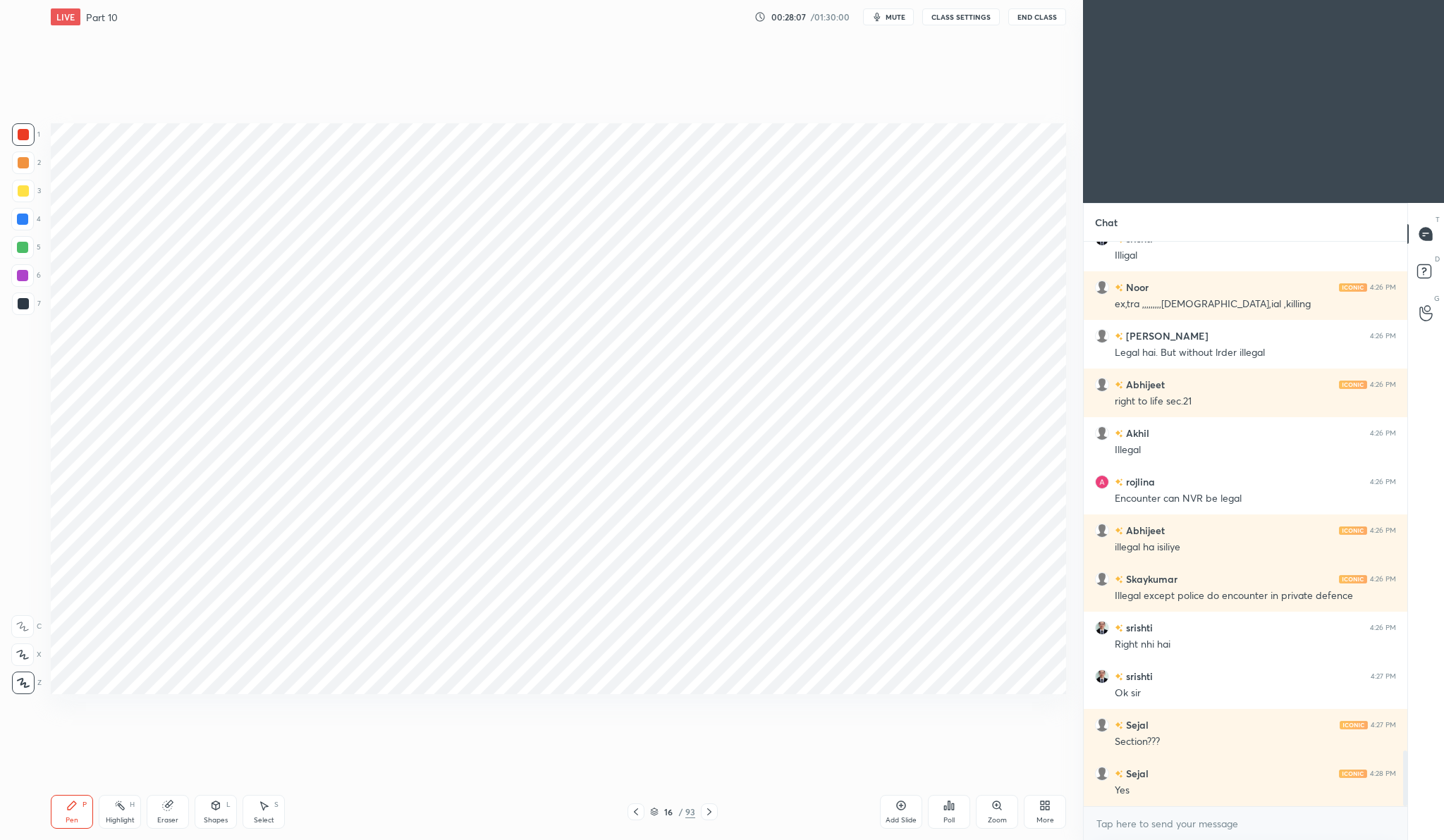
click at [902, 817] on div "Add Slide" at bounding box center [901, 820] width 31 height 7
drag, startPoint x: 167, startPoint y: 821, endPoint x: 165, endPoint y: 805, distance: 16.1
click at [166, 821] on div "Eraser" at bounding box center [167, 820] width 21 height 7
drag, startPoint x: 57, startPoint y: 827, endPoint x: 57, endPoint y: 819, distance: 8.0
click at [57, 829] on div "Pen P Highlight H Eraser Shapes L Select S 17 / 94 Add Slide Poll Zoom More" at bounding box center [558, 812] width 1015 height 57
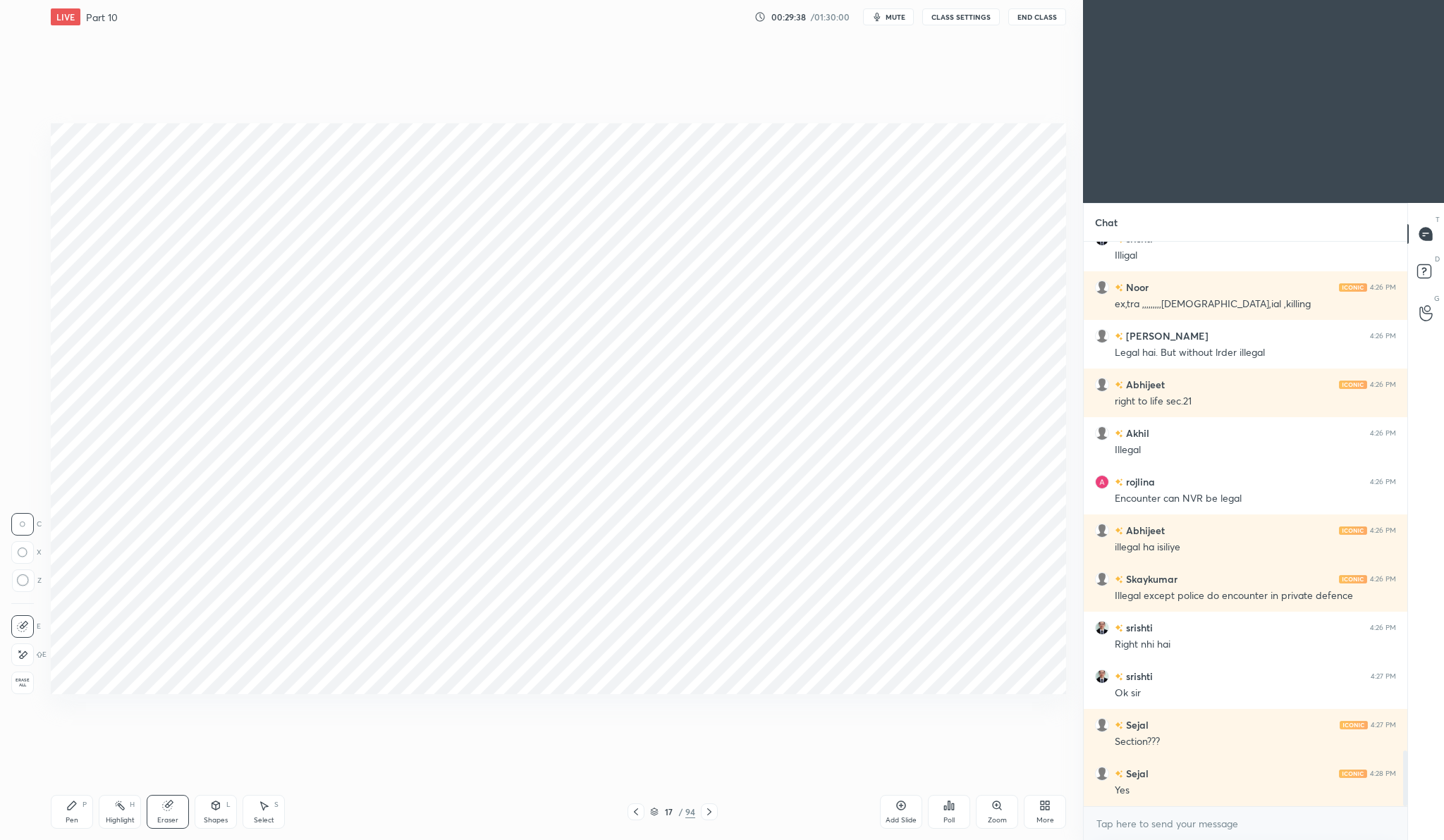
click at [81, 799] on div "Pen P" at bounding box center [71, 811] width 42 height 33
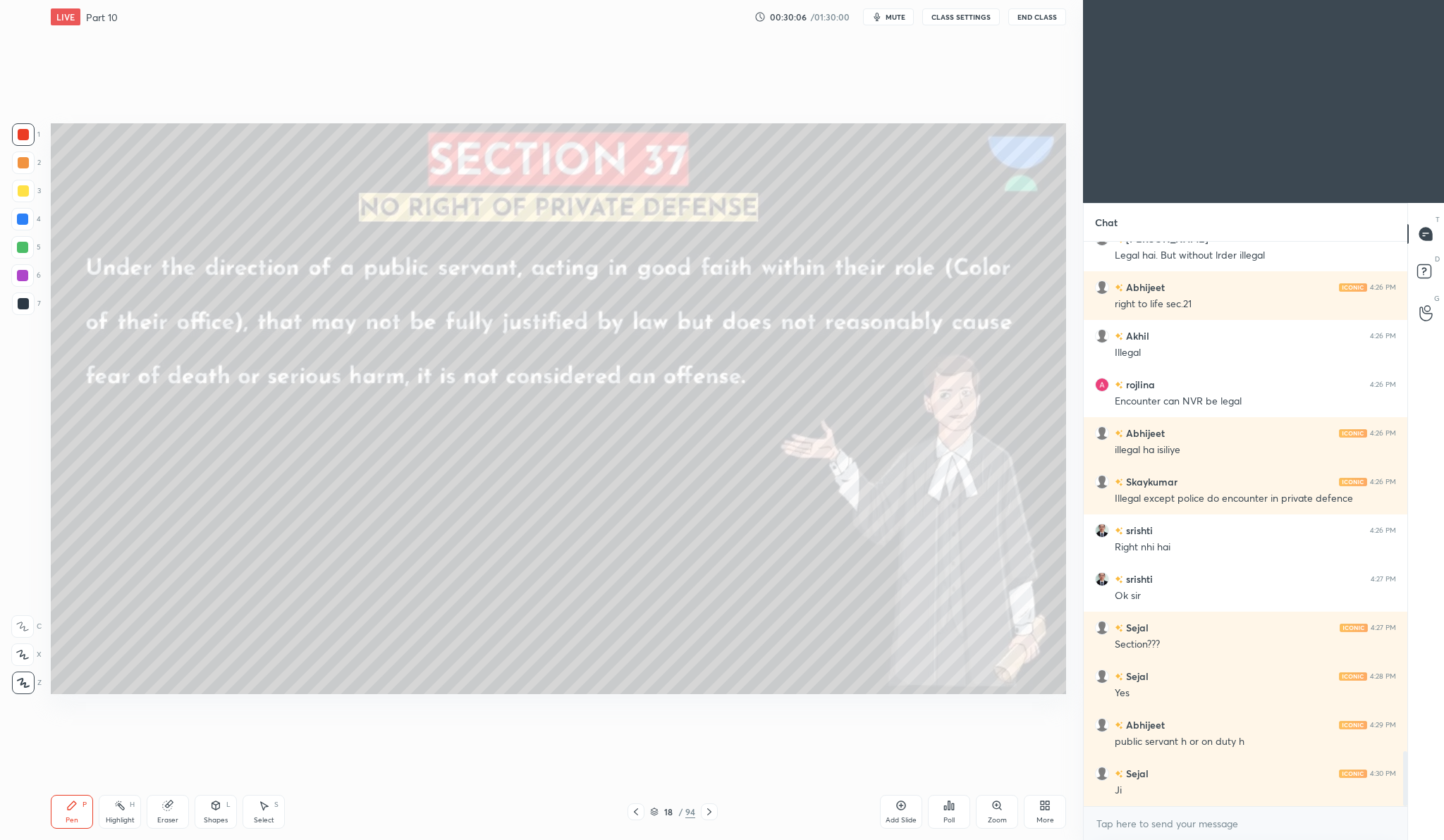
scroll to position [5318, 0]
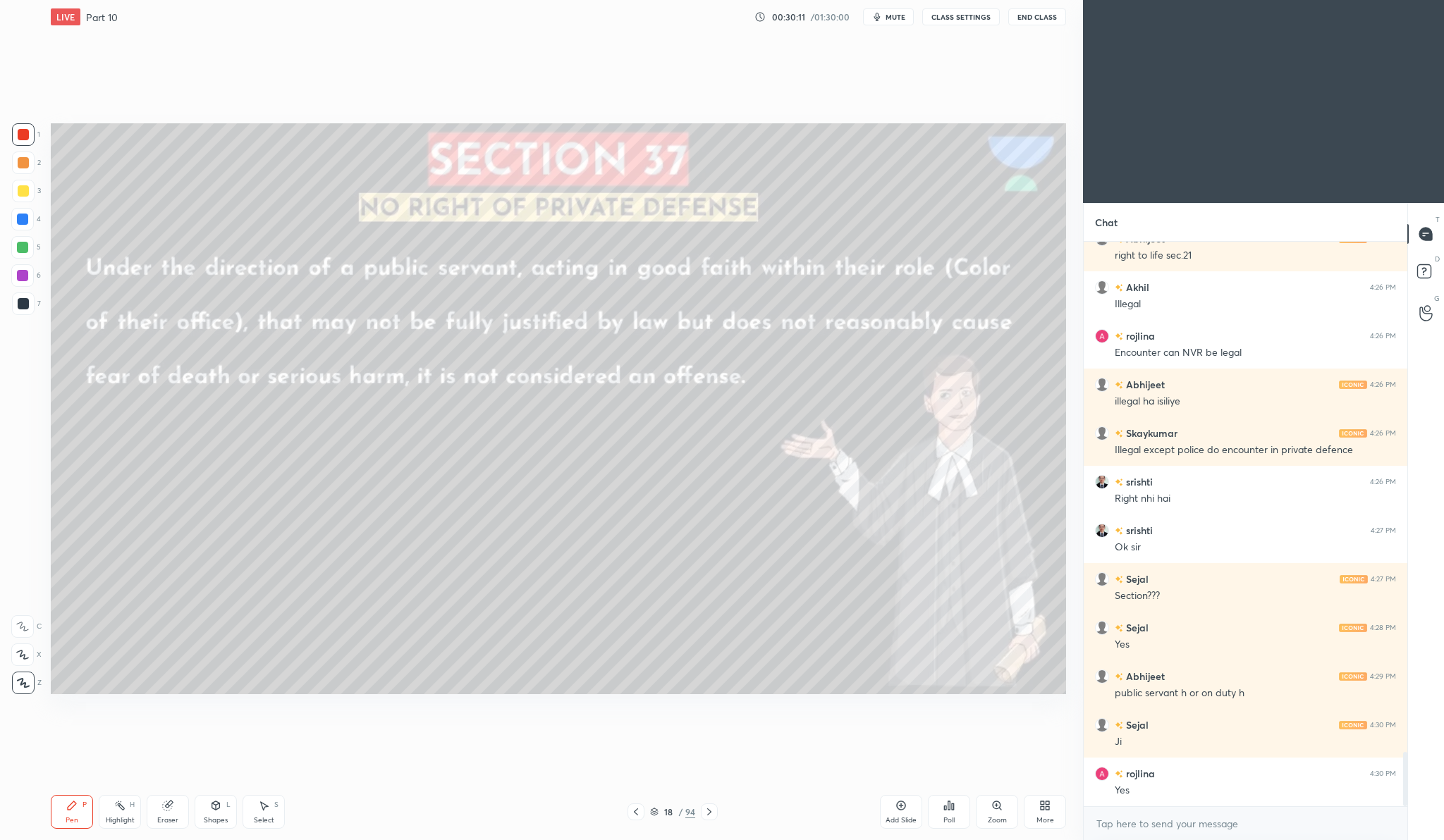
click at [33, 187] on div at bounding box center [23, 191] width 22 height 22
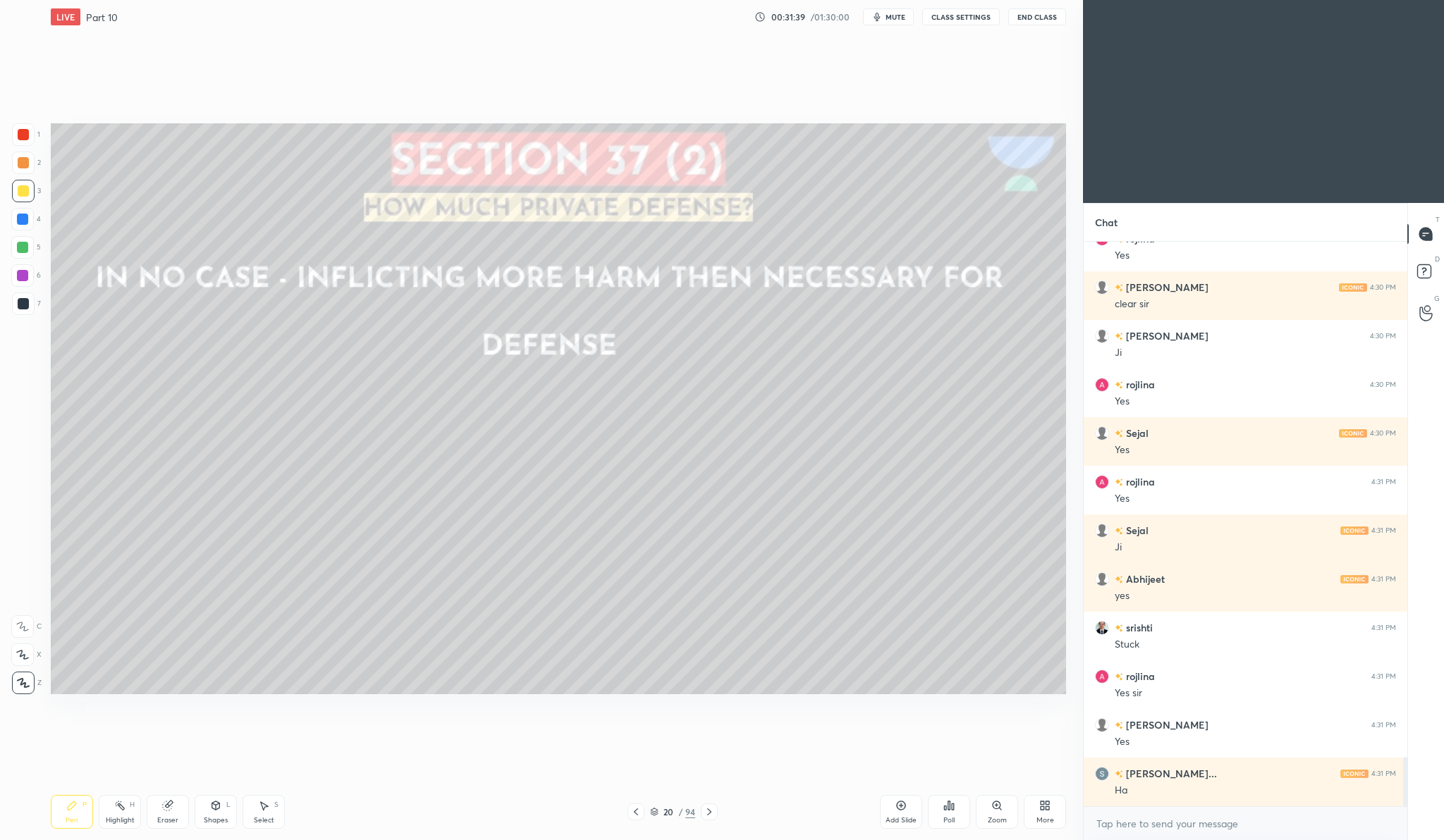
scroll to position [5901, 0]
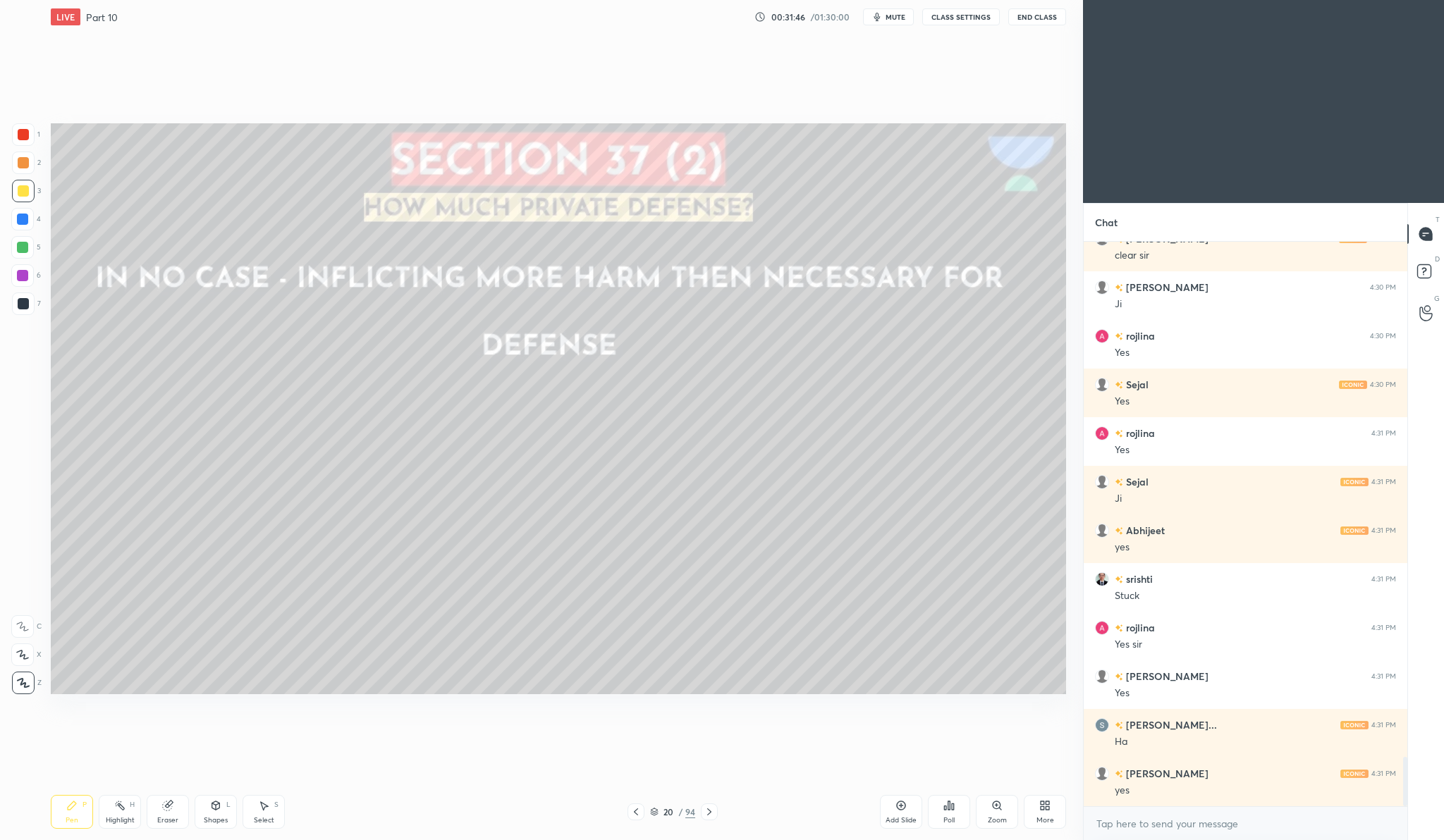
click at [896, 813] on div "Add Slide" at bounding box center [900, 811] width 42 height 33
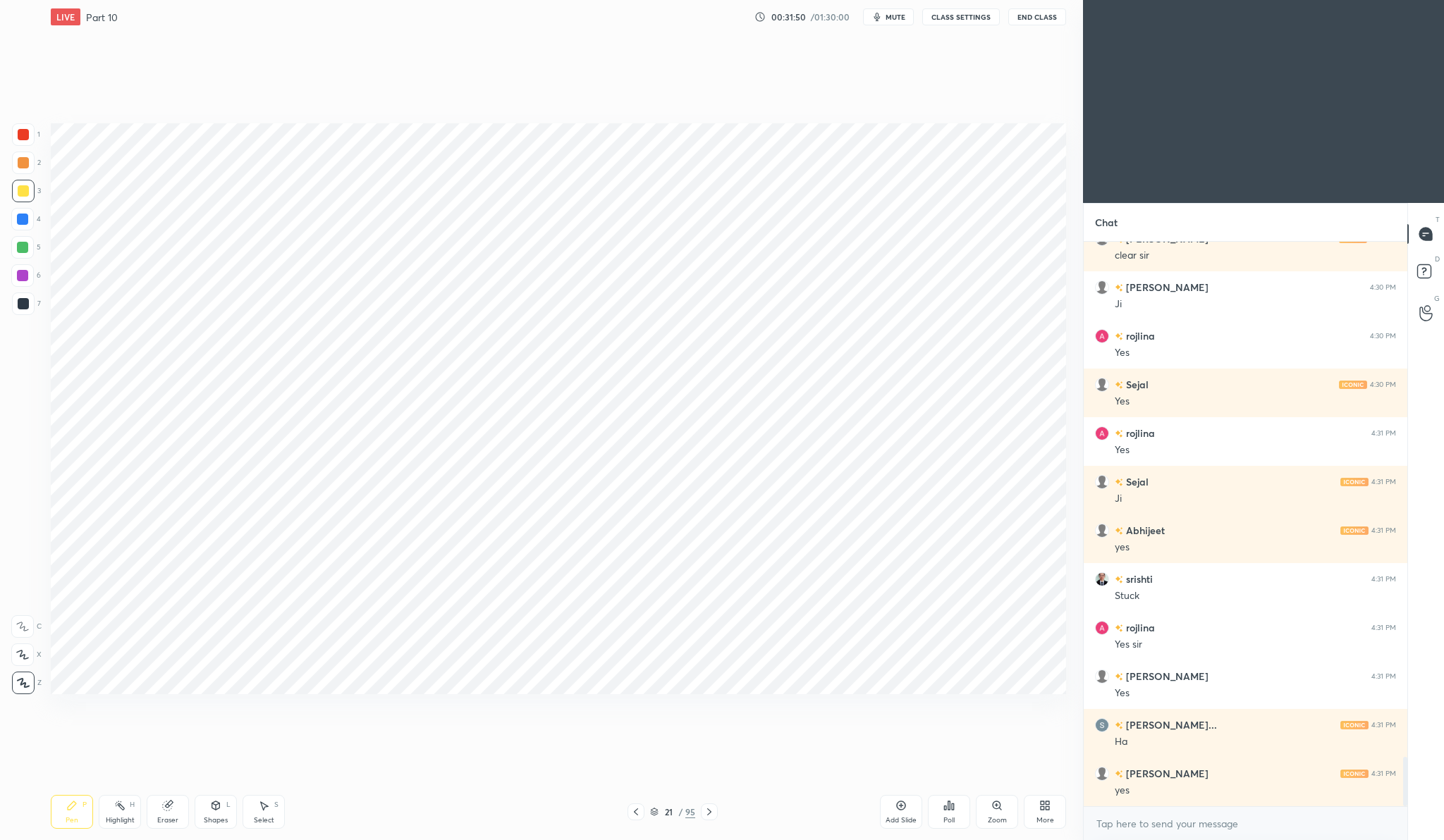
click at [32, 139] on div at bounding box center [23, 135] width 22 height 22
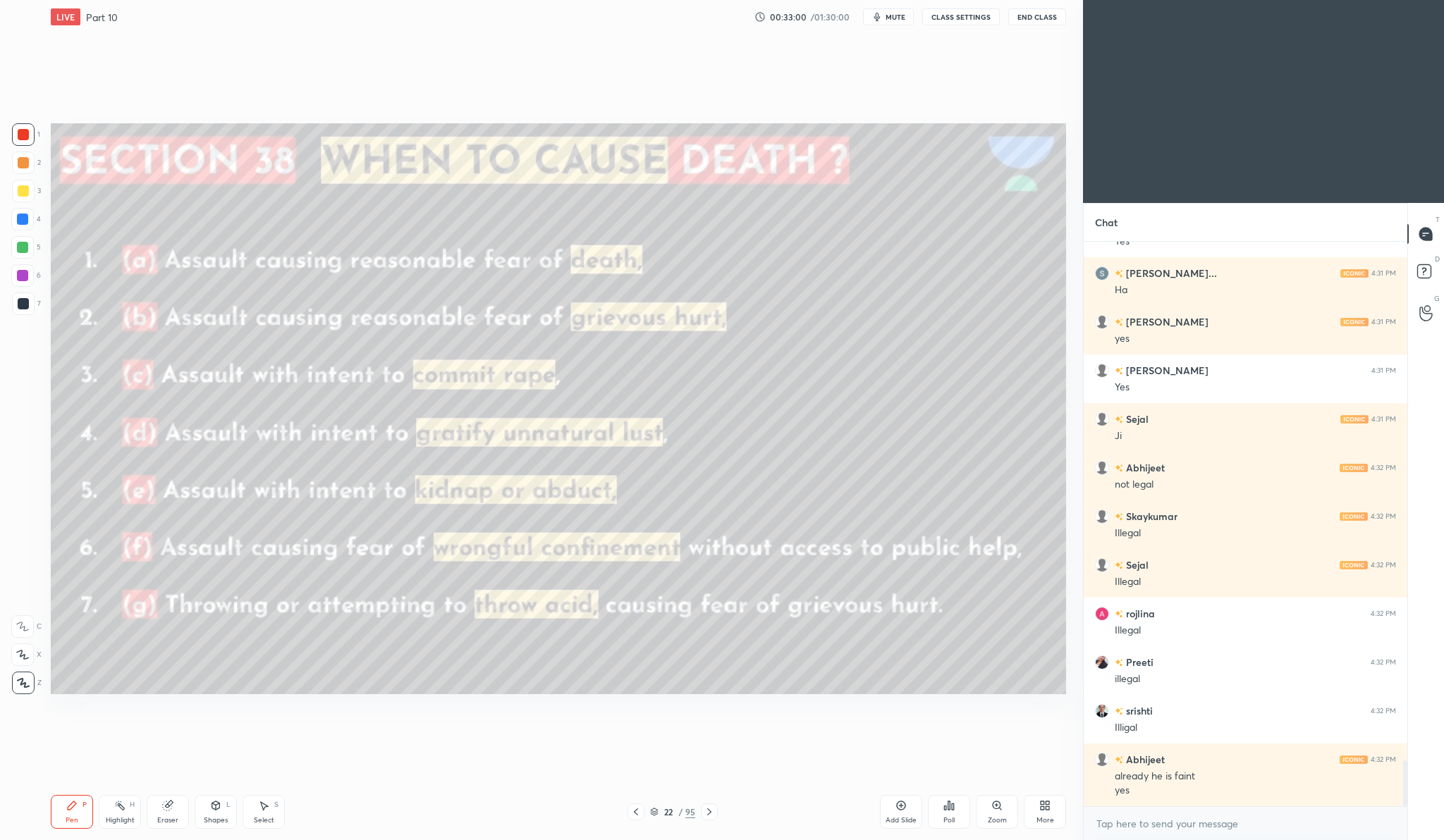
scroll to position [6402, 0]
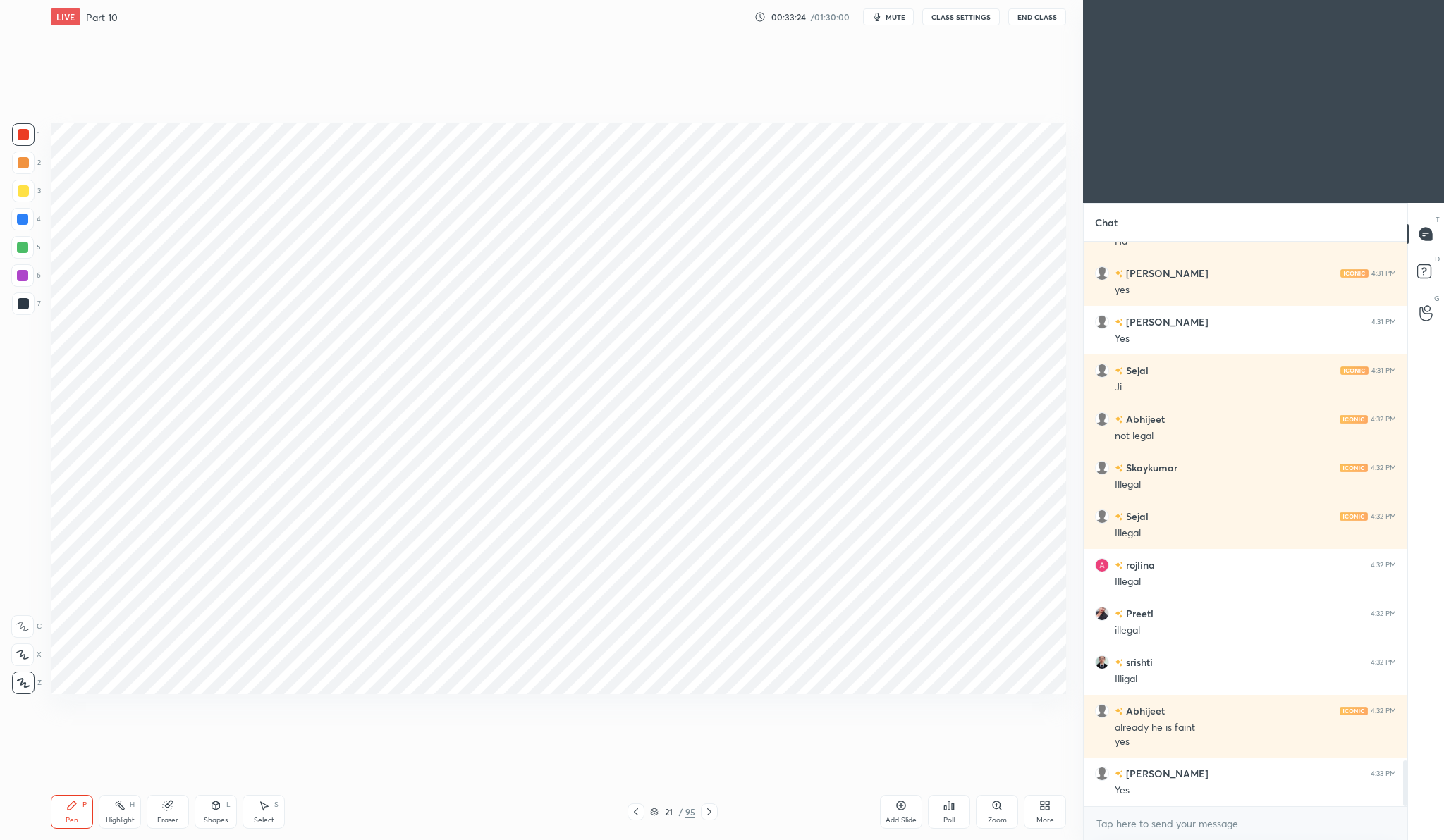
click at [899, 801] on icon at bounding box center [901, 806] width 9 height 9
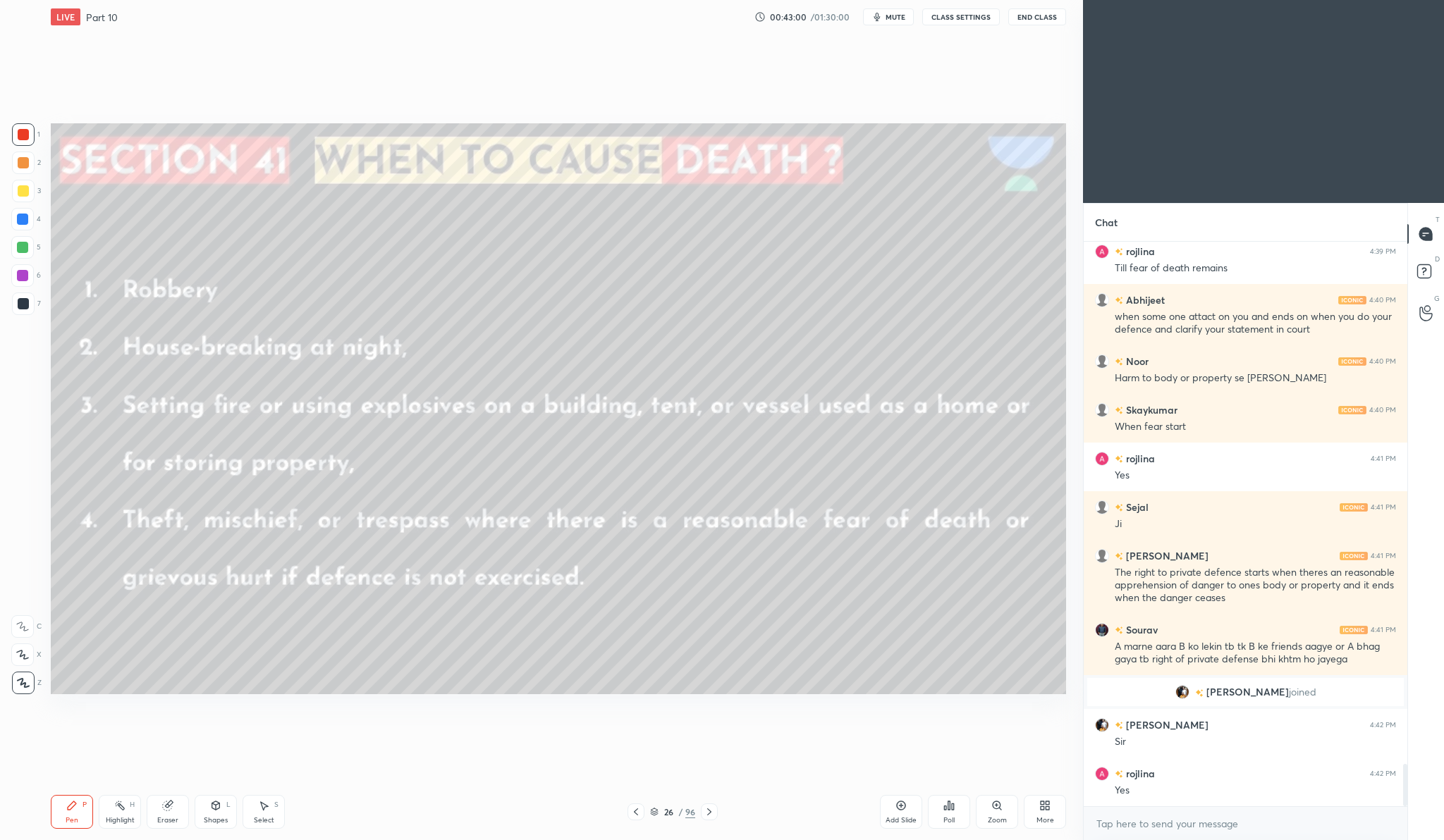
scroll to position [7008, 0]
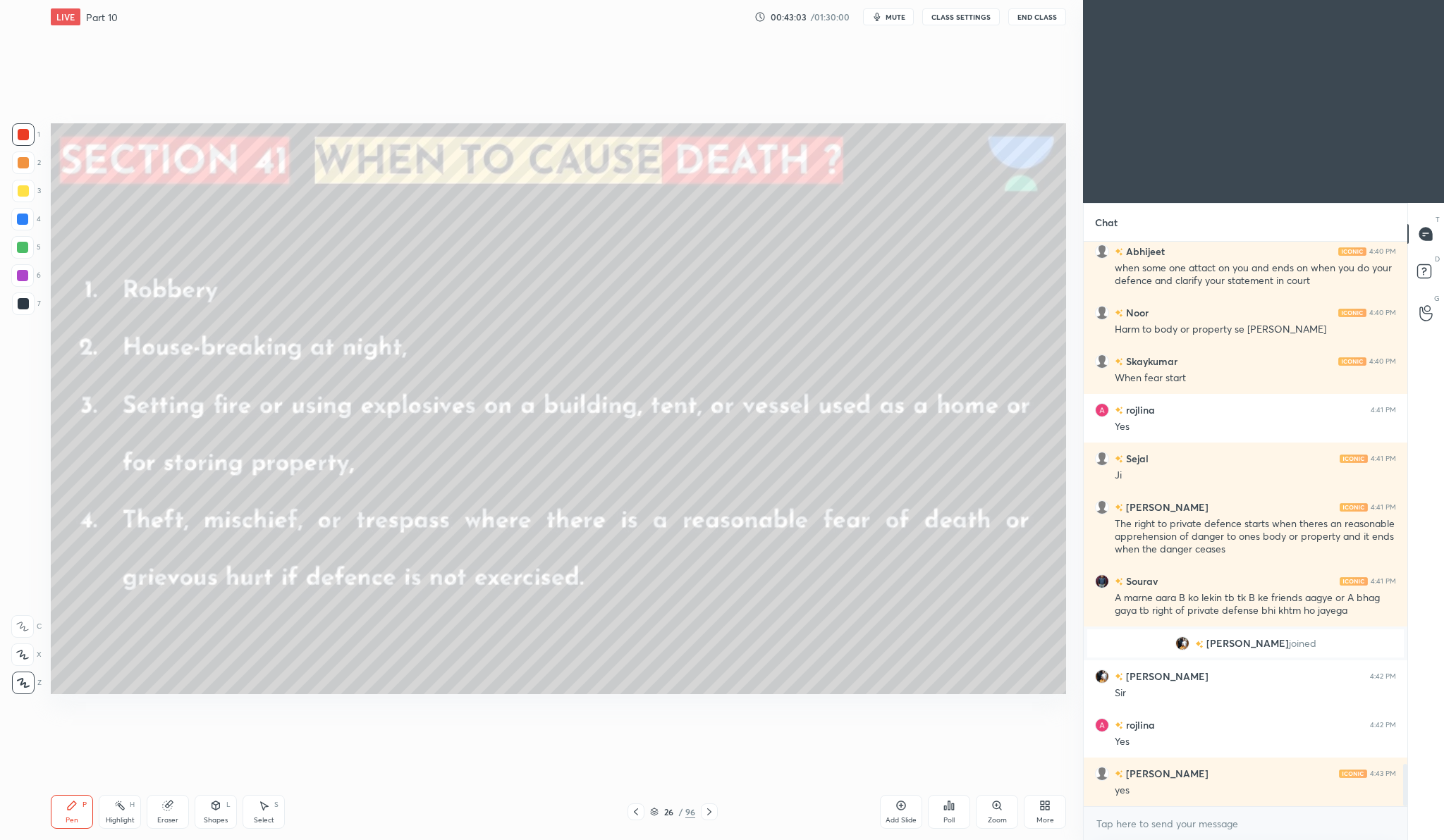
click at [895, 806] on icon at bounding box center [900, 805] width 11 height 11
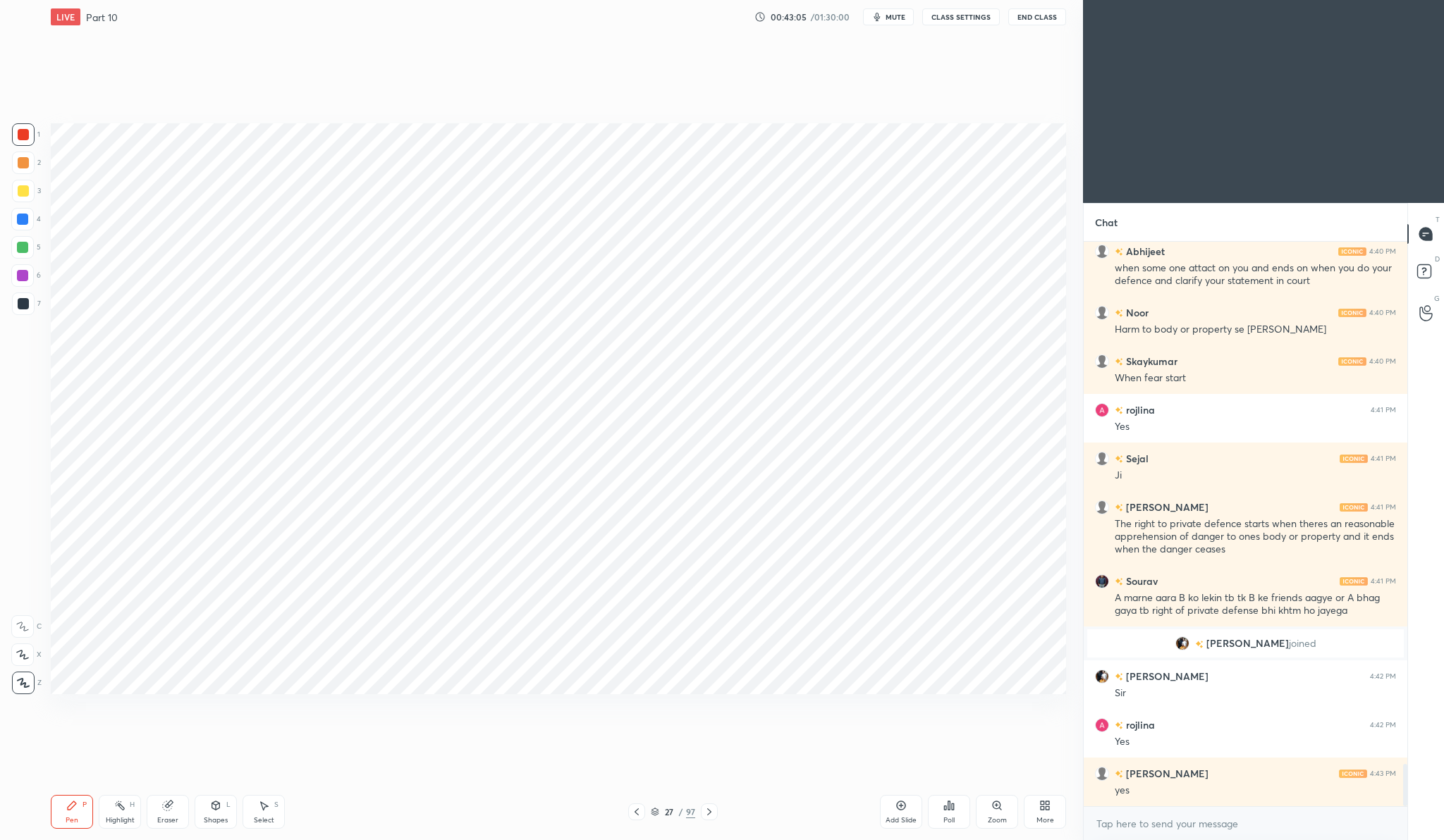
click at [22, 132] on div at bounding box center [23, 134] width 11 height 11
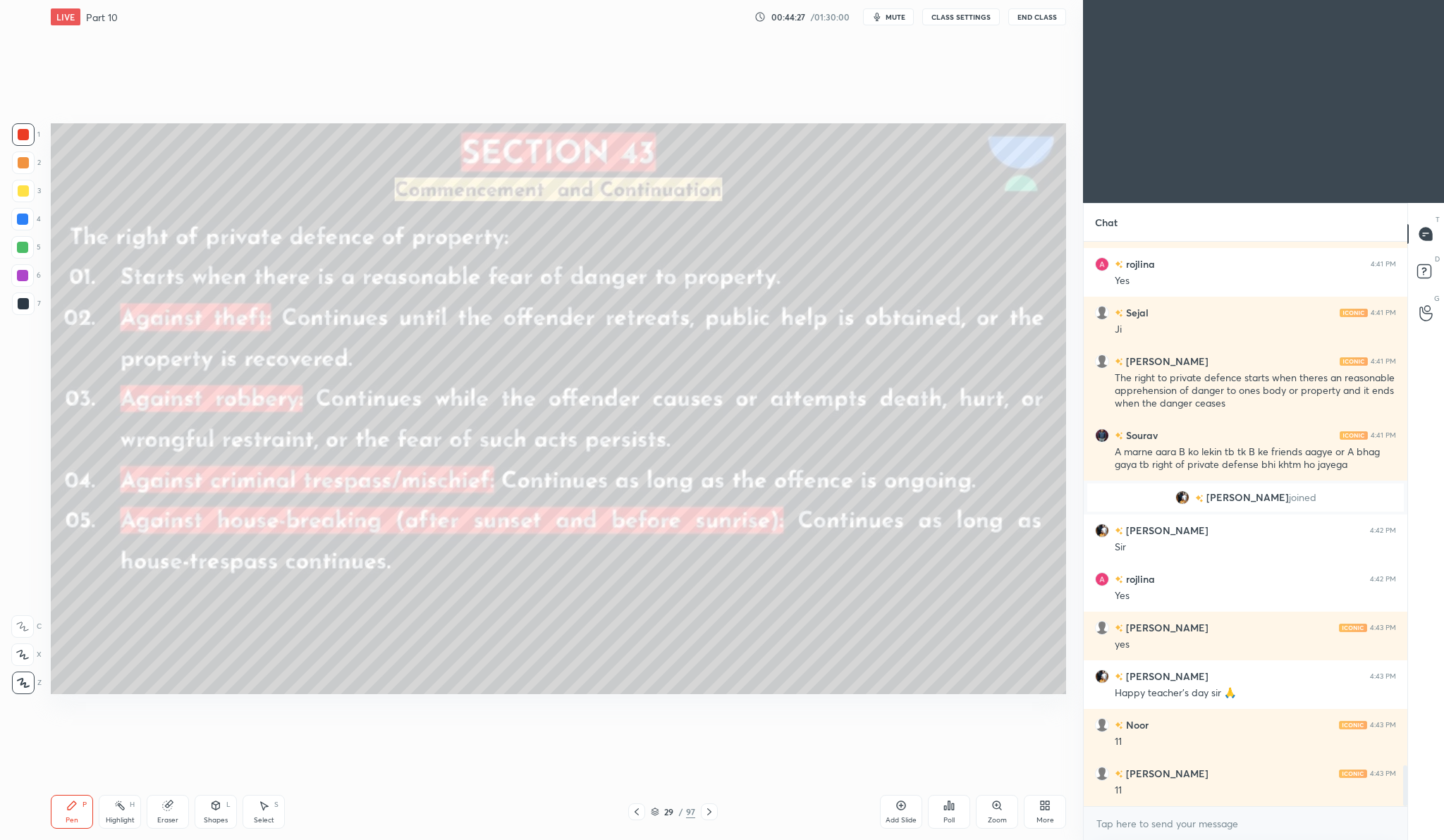
scroll to position [7203, 0]
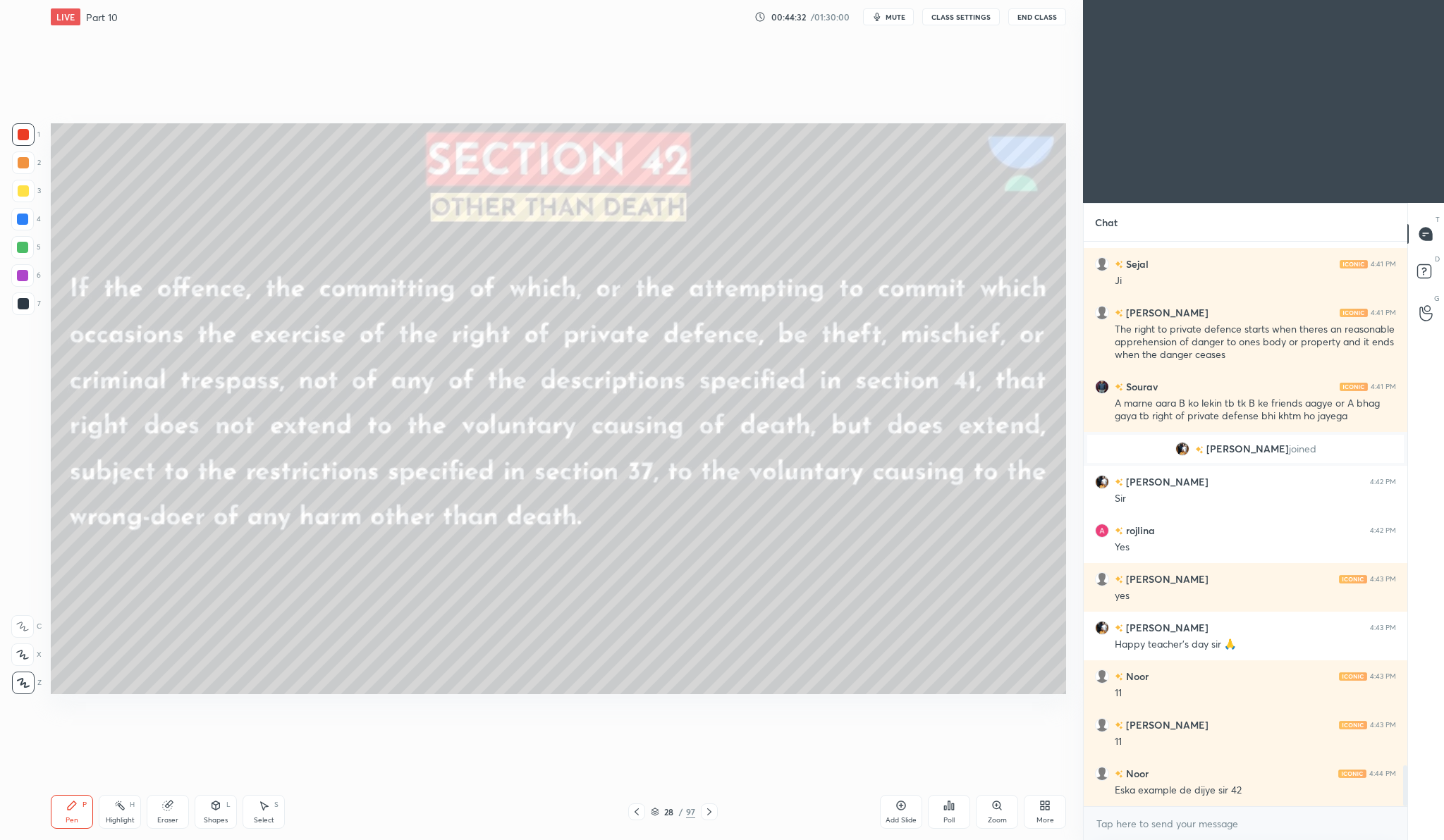
click at [883, 807] on div "Add Slide" at bounding box center [900, 811] width 42 height 33
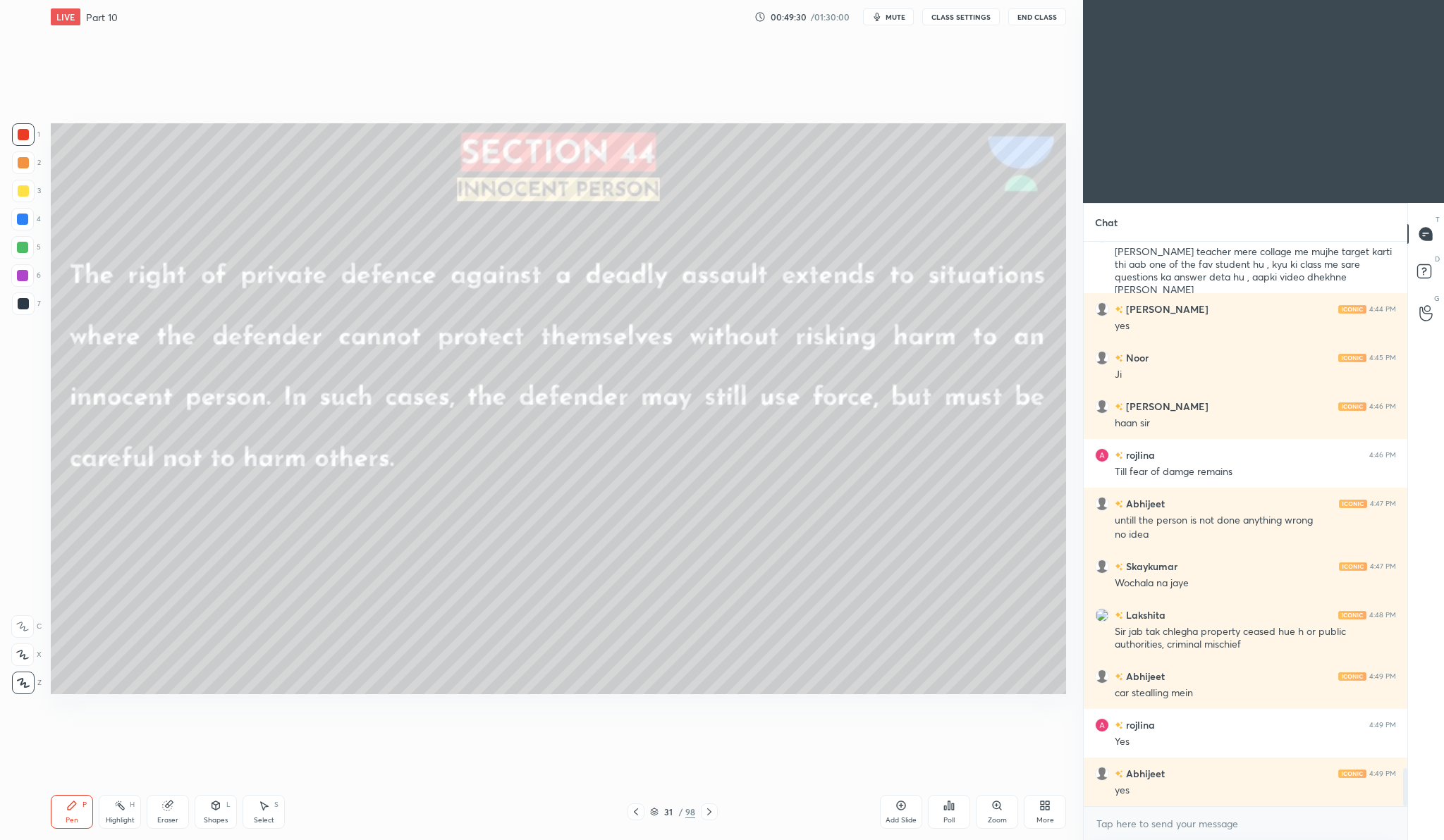
scroll to position [7838, 0]
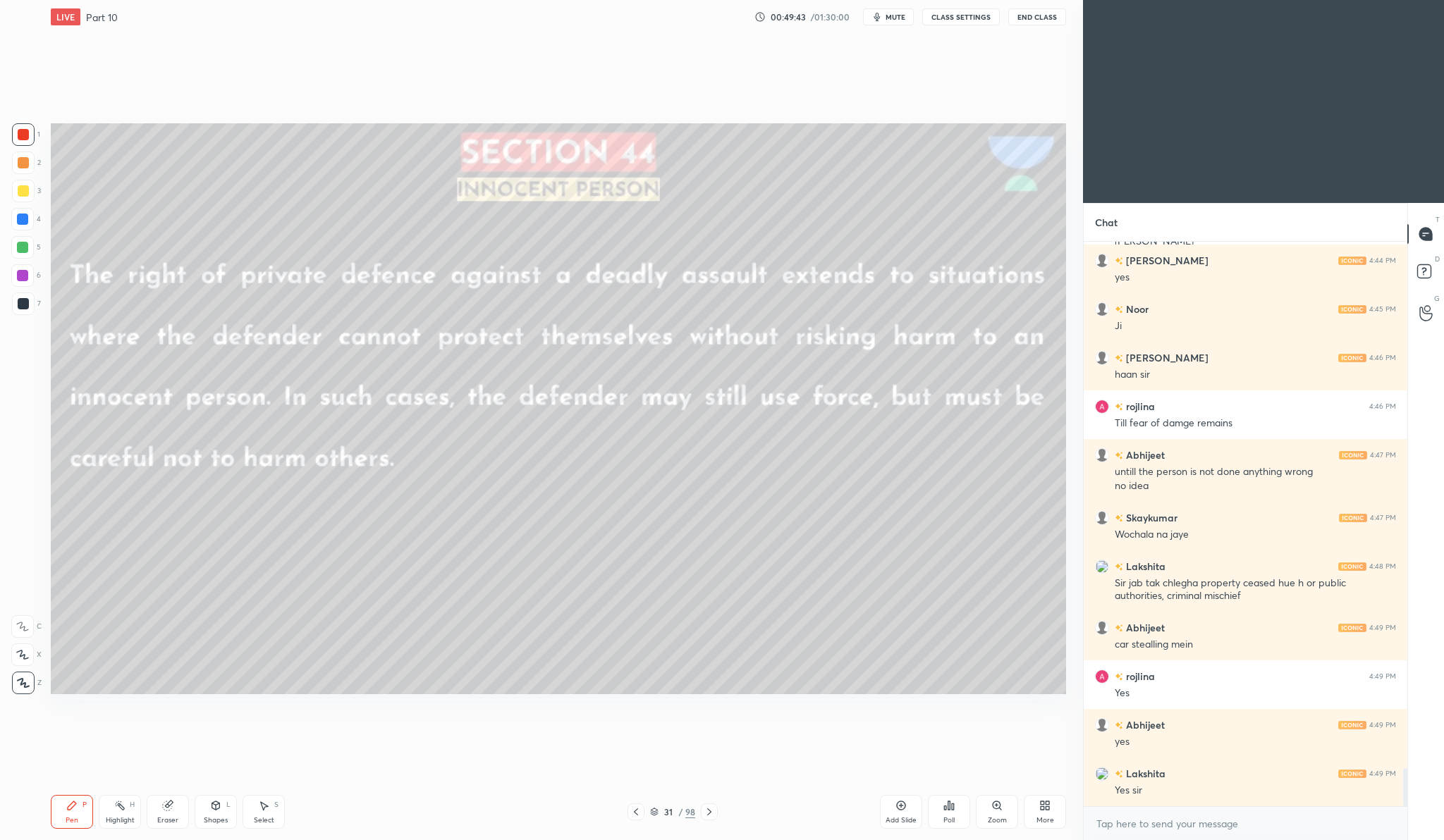
click at [901, 807] on icon at bounding box center [900, 805] width 4 height 4
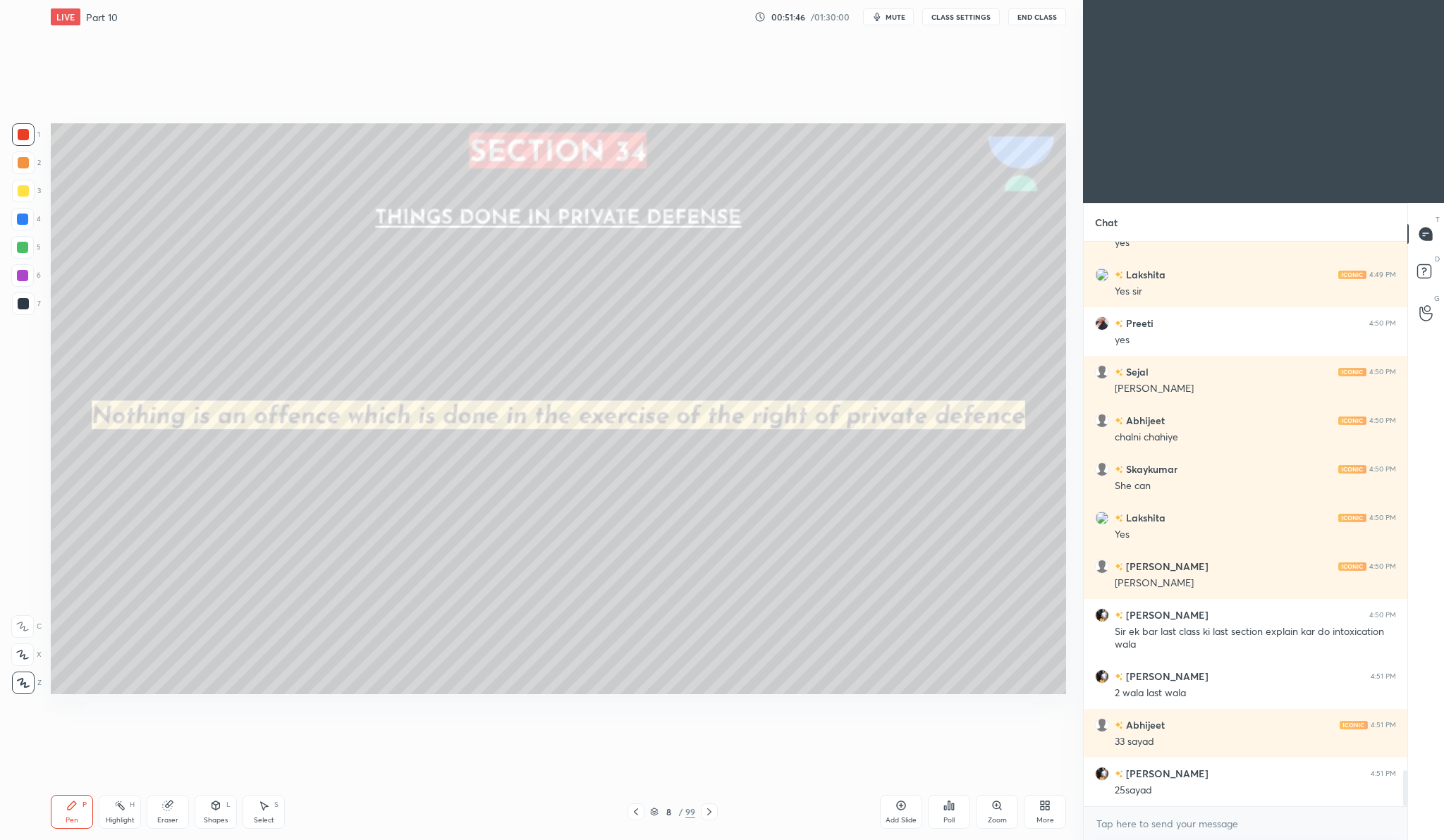
scroll to position [8385, 0]
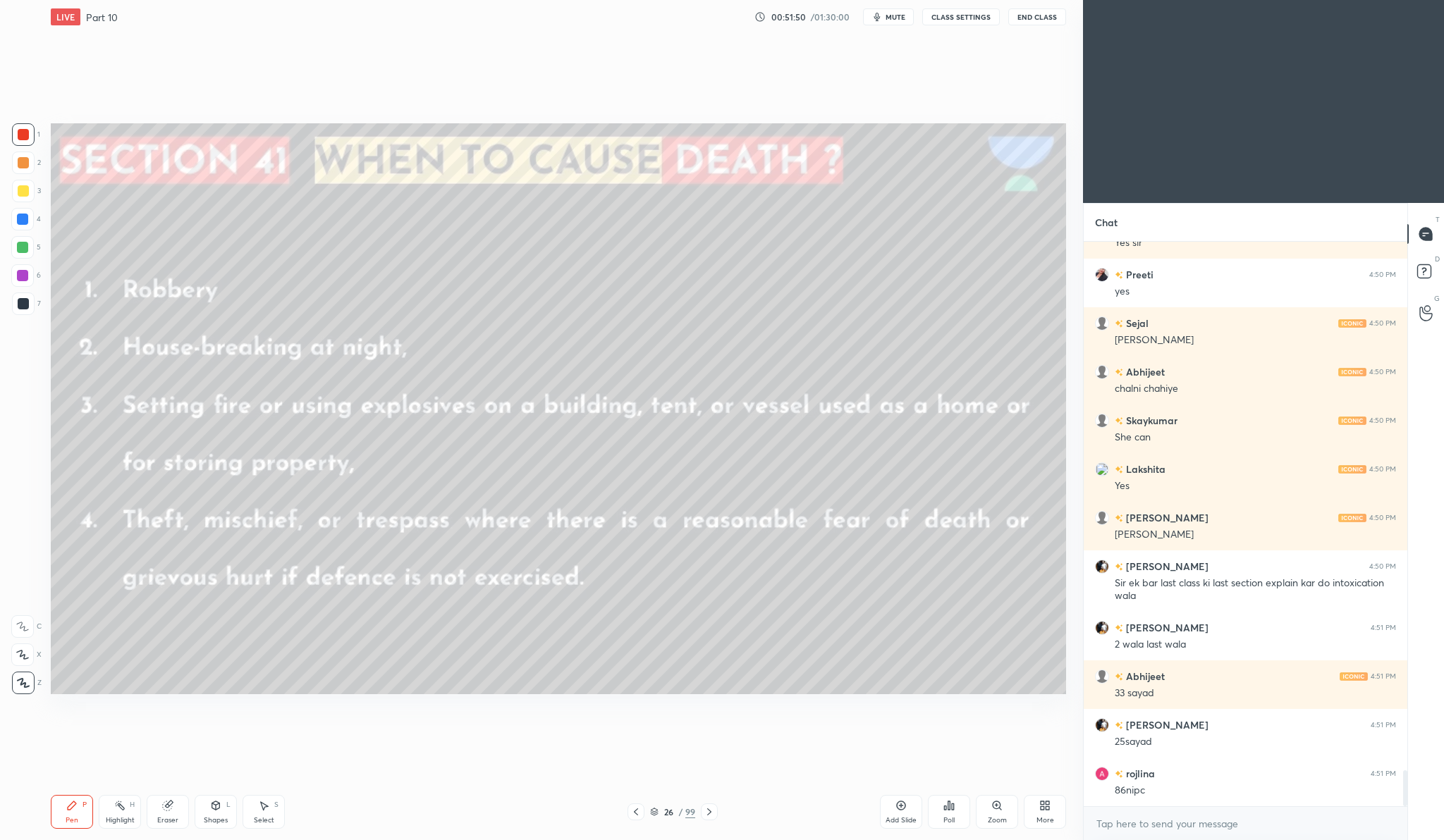
click at [895, 819] on div "Add Slide" at bounding box center [901, 820] width 31 height 7
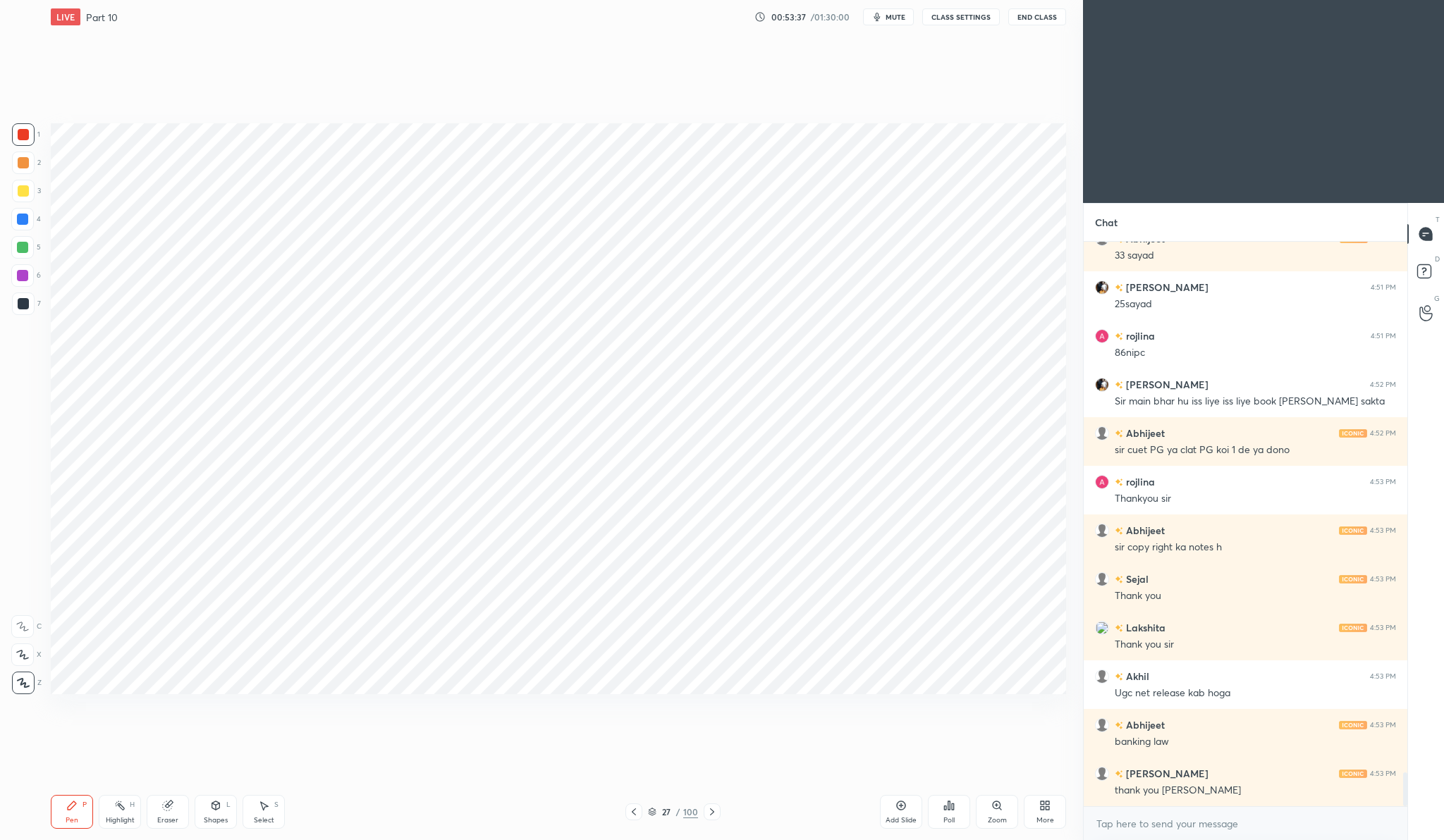
scroll to position [8872, 0]
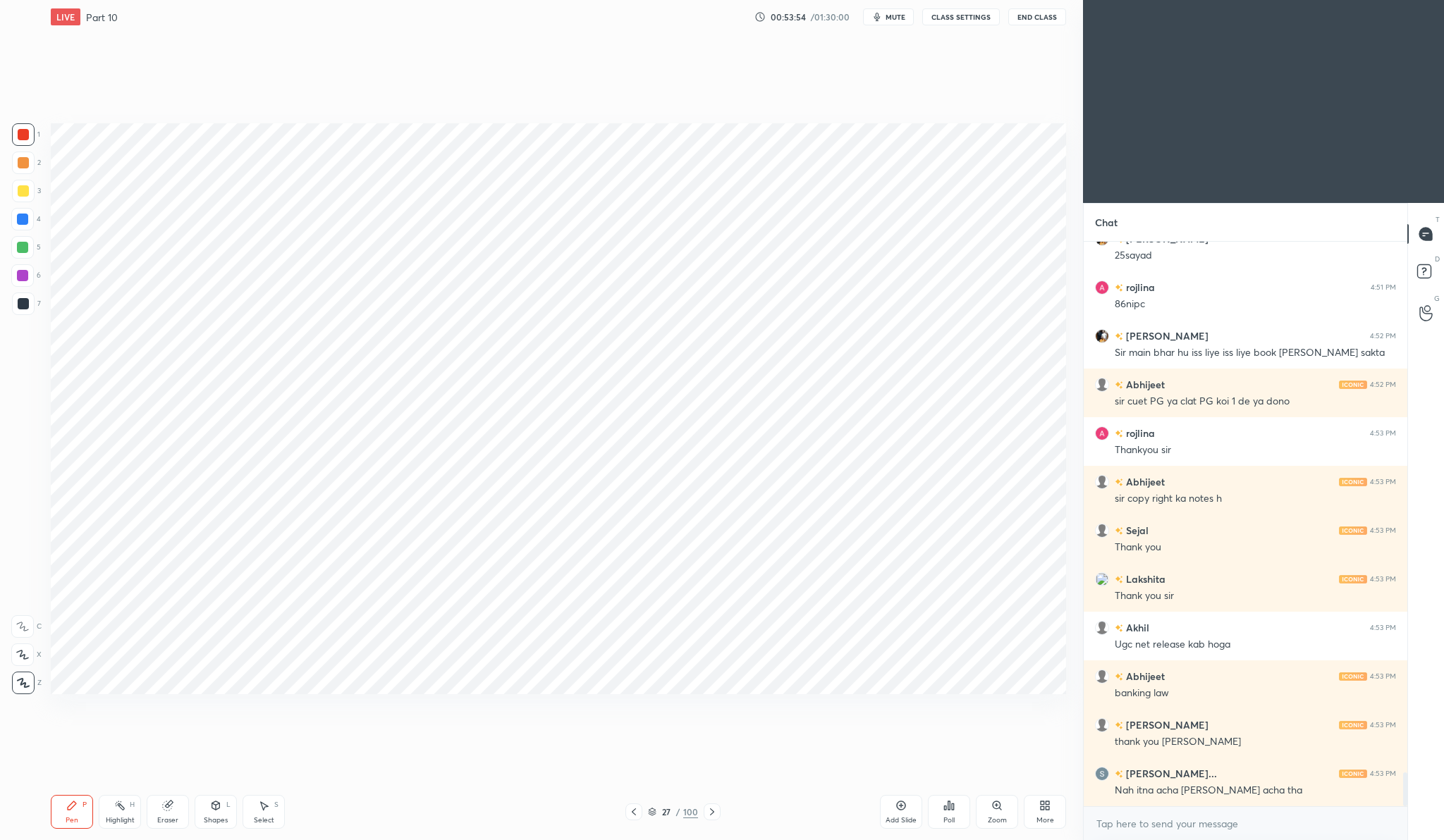
click at [1019, 14] on button "End Class" at bounding box center [1037, 17] width 57 height 17
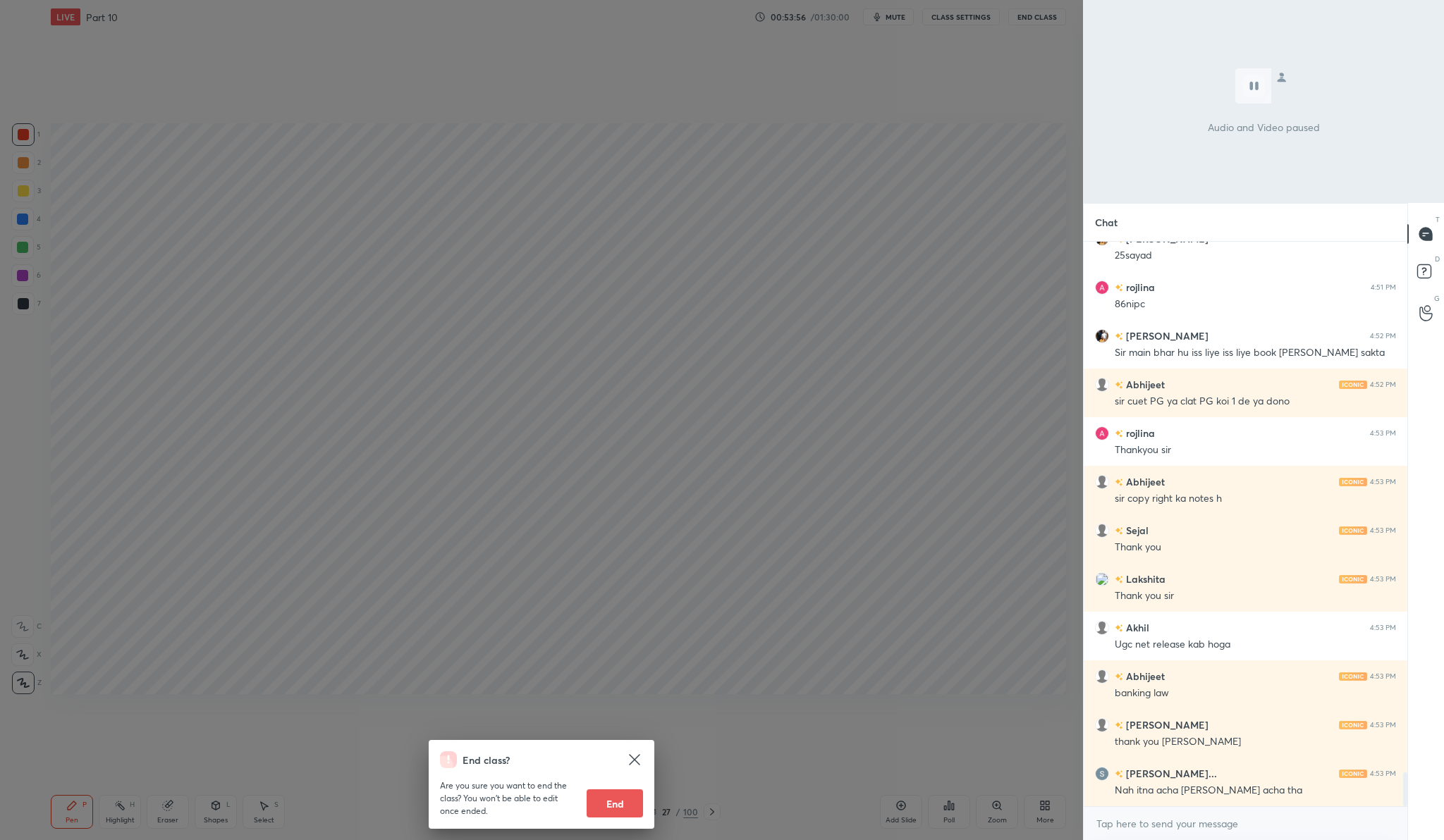
click at [617, 795] on button "End" at bounding box center [615, 803] width 57 height 28
type textarea "x"
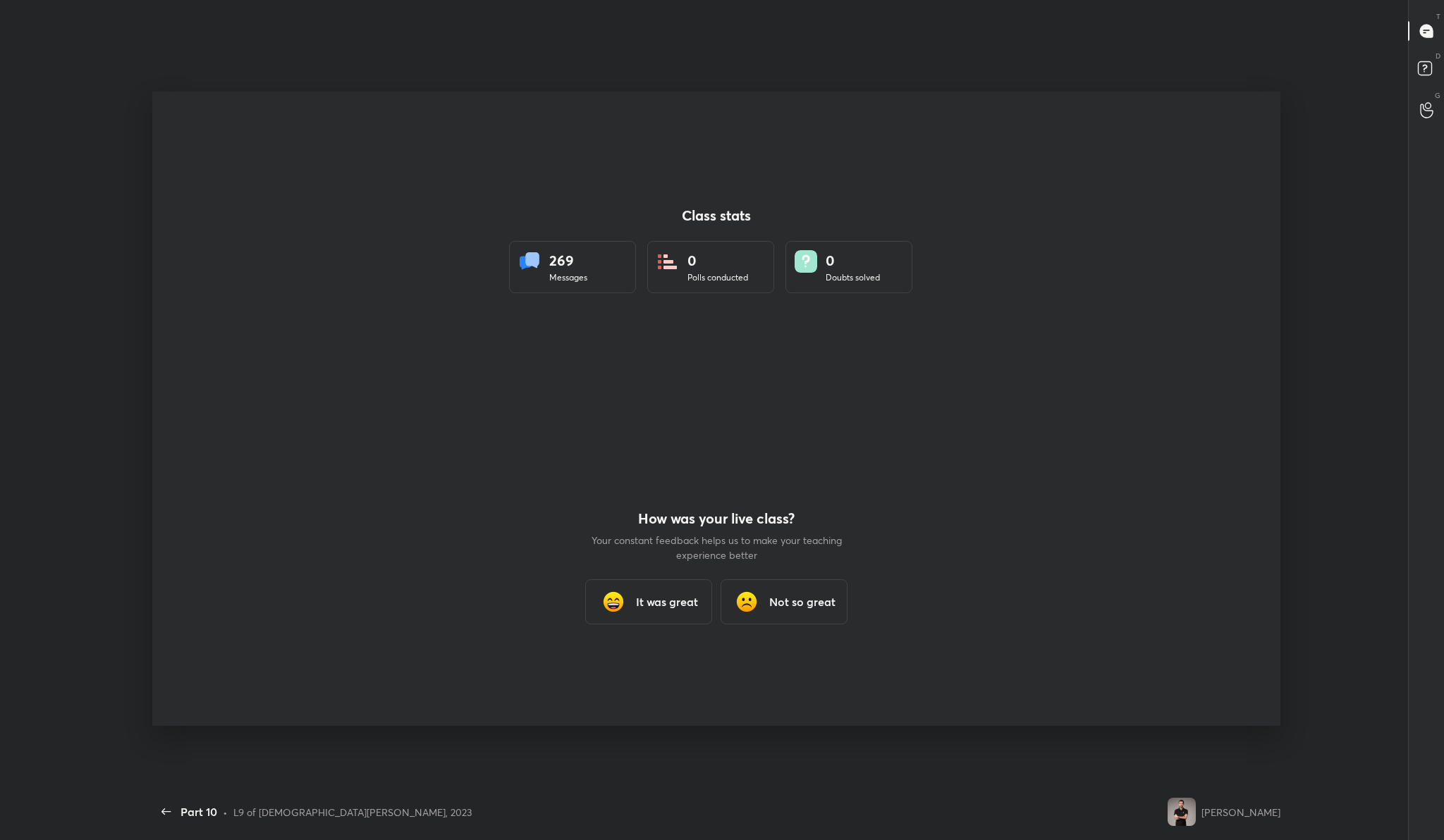
scroll to position [0, 0]
